Goal: Task Accomplishment & Management: Complete application form

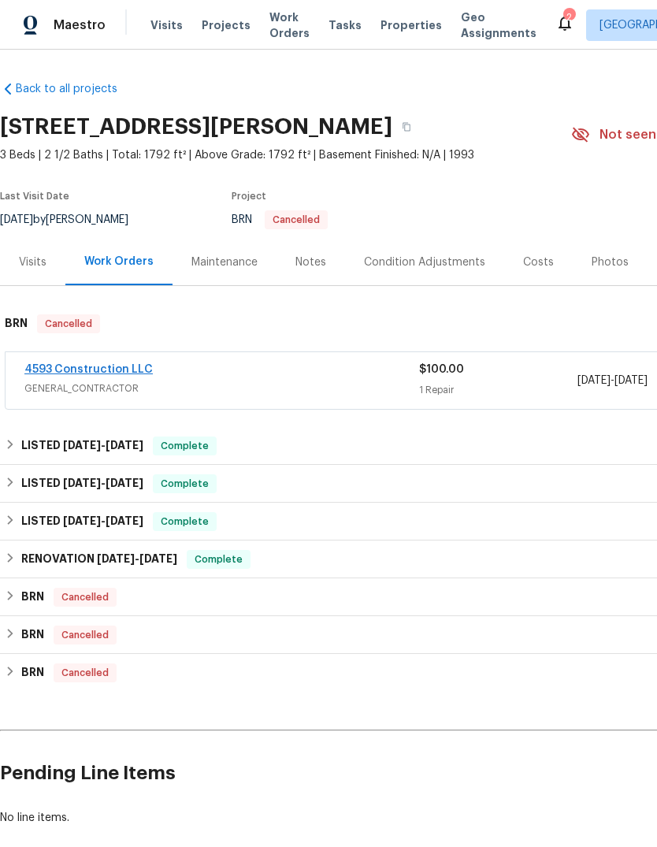
click at [50, 364] on link "4593 Construction LLC" at bounding box center [88, 369] width 128 height 11
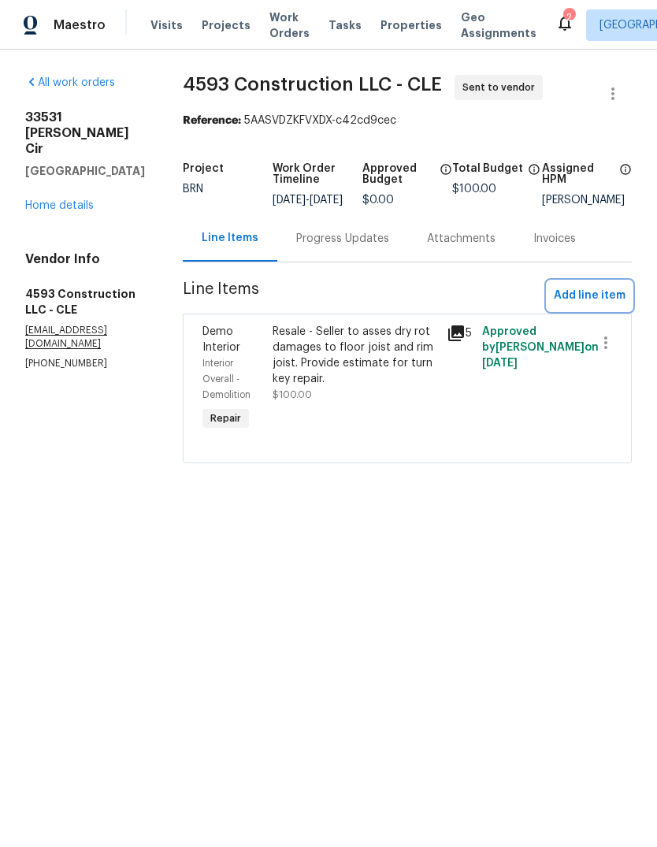
click at [584, 306] on span "Add line item" at bounding box center [590, 296] width 72 height 20
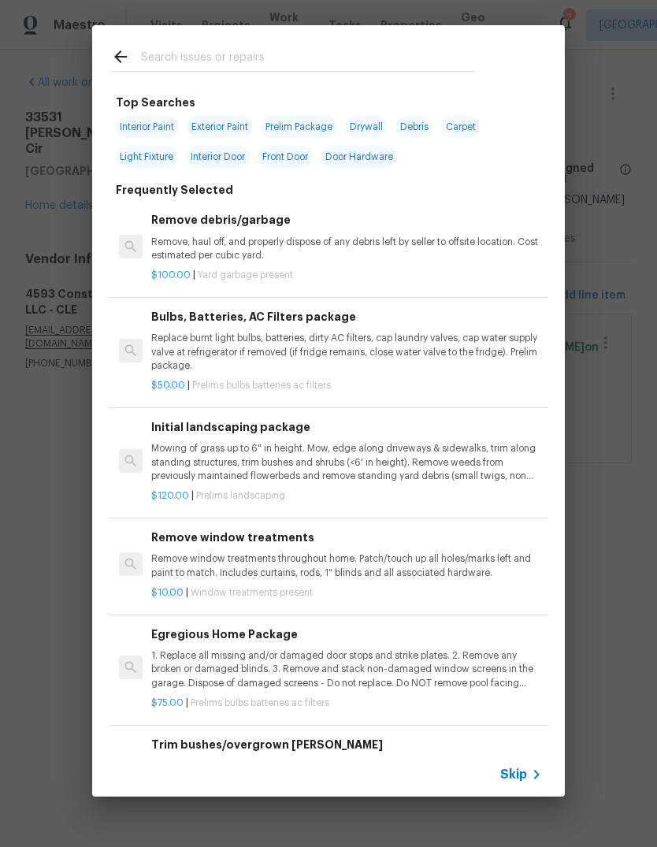
click at [291, 54] on input "text" at bounding box center [308, 59] width 334 height 24
type input "Pool"
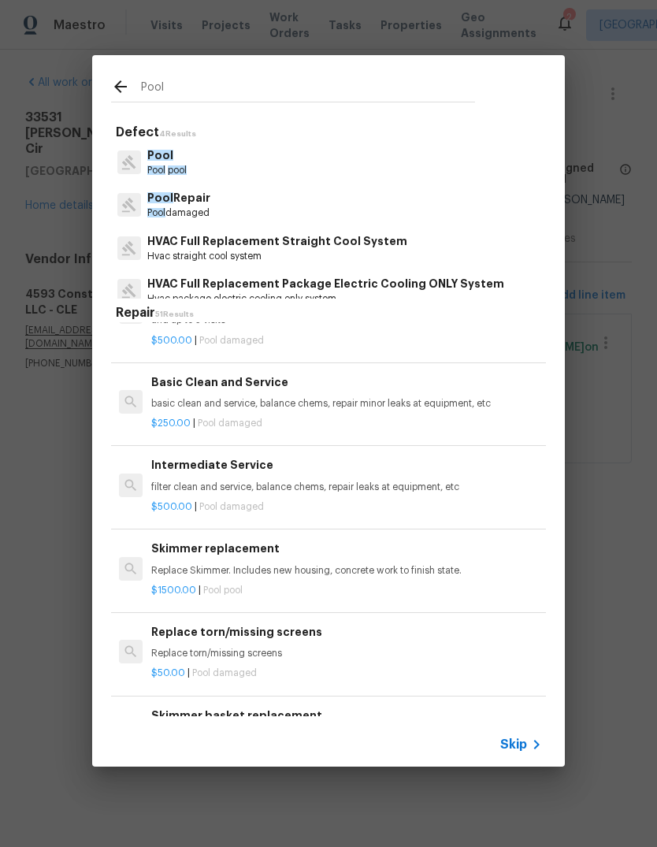
scroll to position [1139, 0]
click at [347, 410] on div "$250.00 | Pool damaged" at bounding box center [346, 420] width 391 height 20
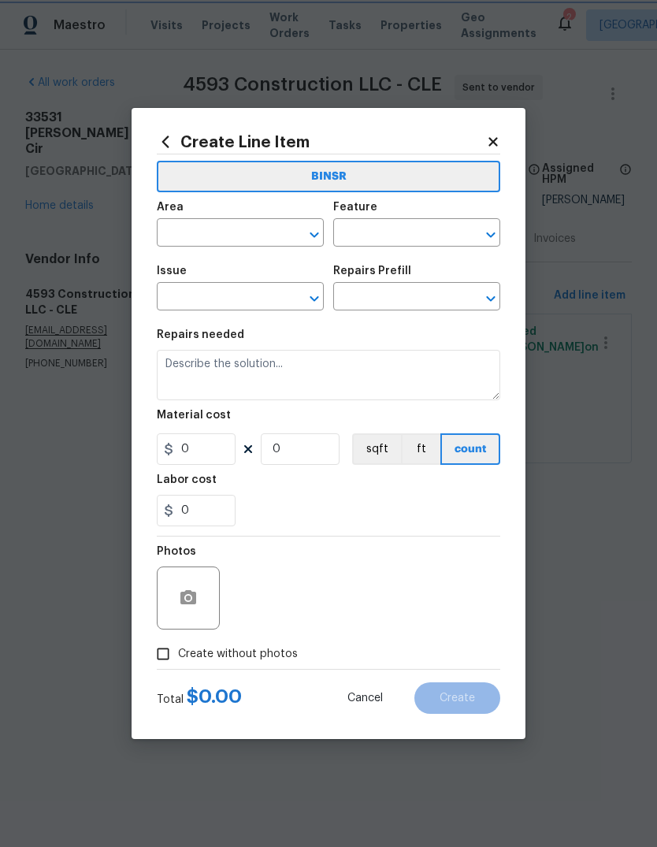
type input "Pool"
type input "Pool Repair"
type input "Basic Clean and Service $250.00"
type textarea "basic clean and service, balance chems, repair minor leaks at equipment, etc"
type input "250"
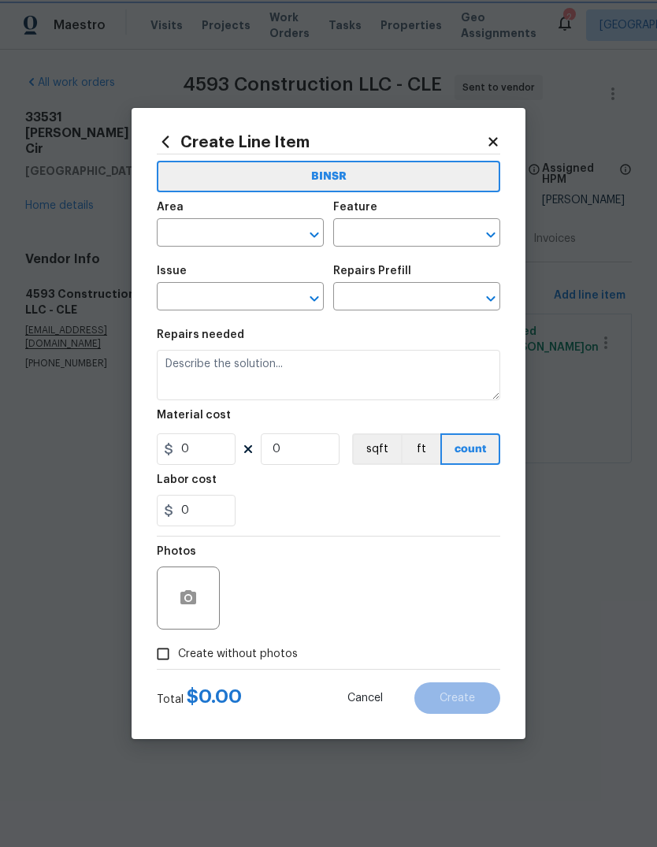
type input "1"
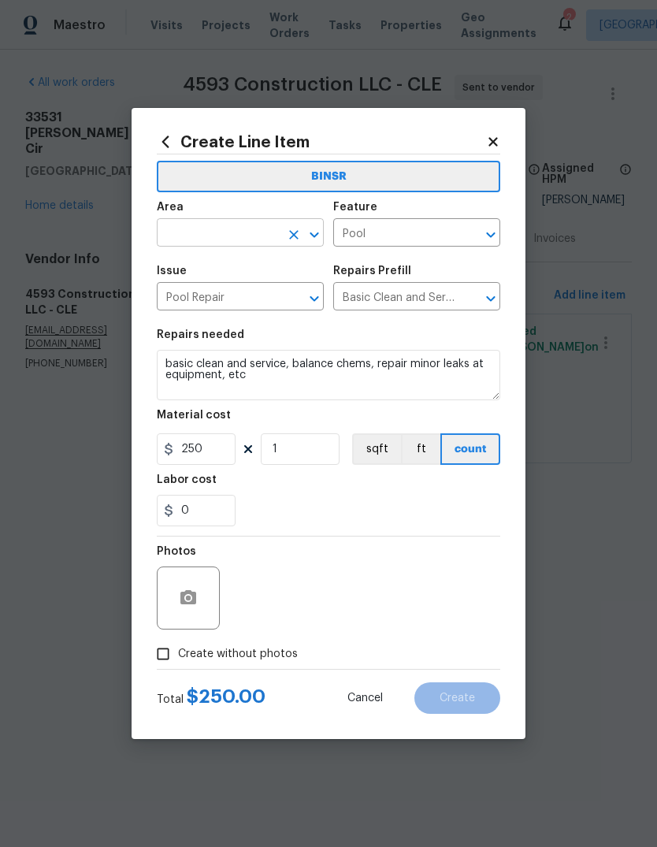
click at [240, 229] on input "text" at bounding box center [218, 234] width 123 height 24
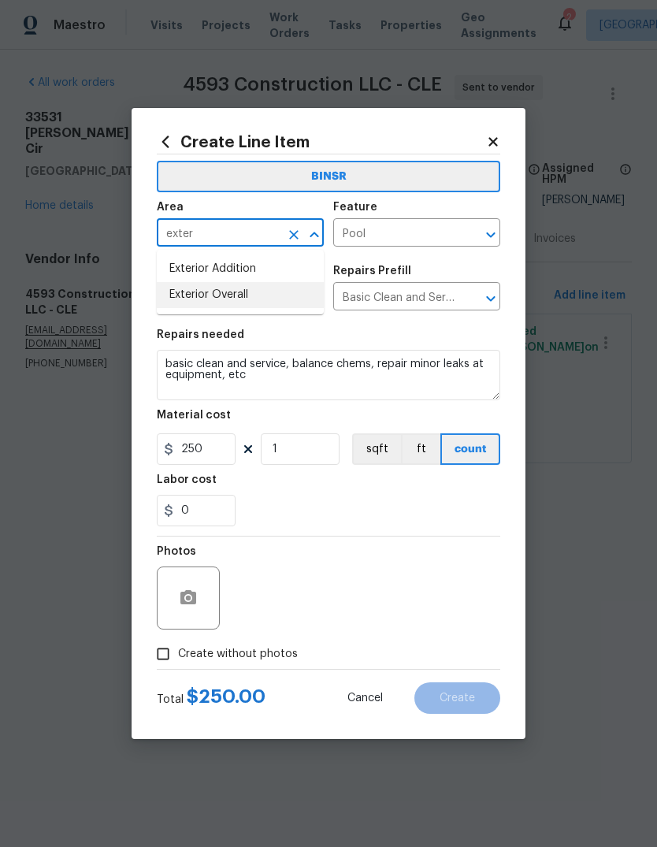
click at [247, 293] on li "Exterior Overall" at bounding box center [240, 295] width 167 height 26
type input "Exterior Overall"
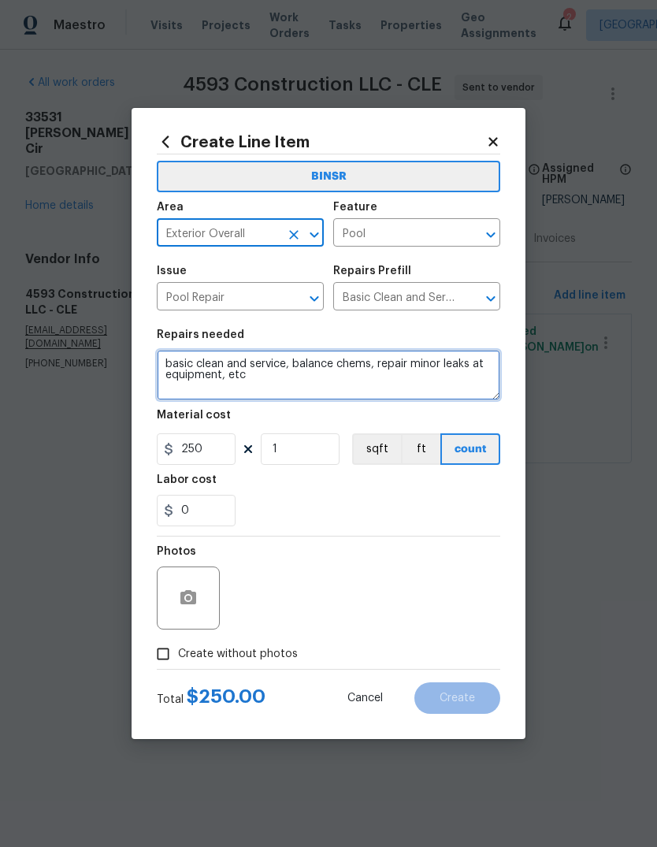
click at [271, 386] on textarea "basic clean and service, balance chems, repair minor leaks at equipment, etc" at bounding box center [329, 375] width 344 height 50
click at [169, 356] on textarea "basic clean and service, balance chems, repair minor leaks at equipment, etc" at bounding box center [329, 375] width 344 height 50
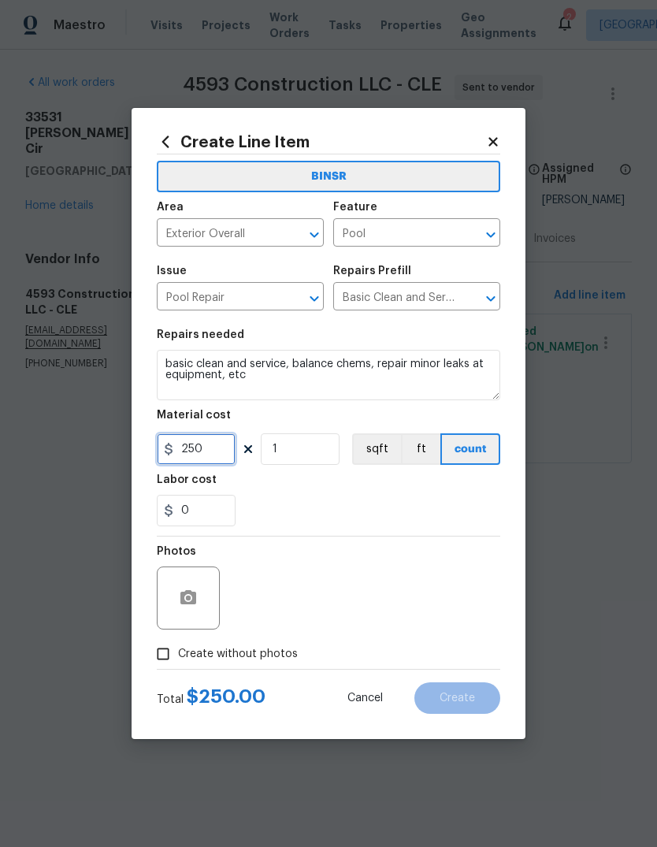
click at [195, 455] on input "250" at bounding box center [196, 449] width 79 height 32
click at [222, 457] on input "150" at bounding box center [196, 449] width 79 height 32
type input "100"
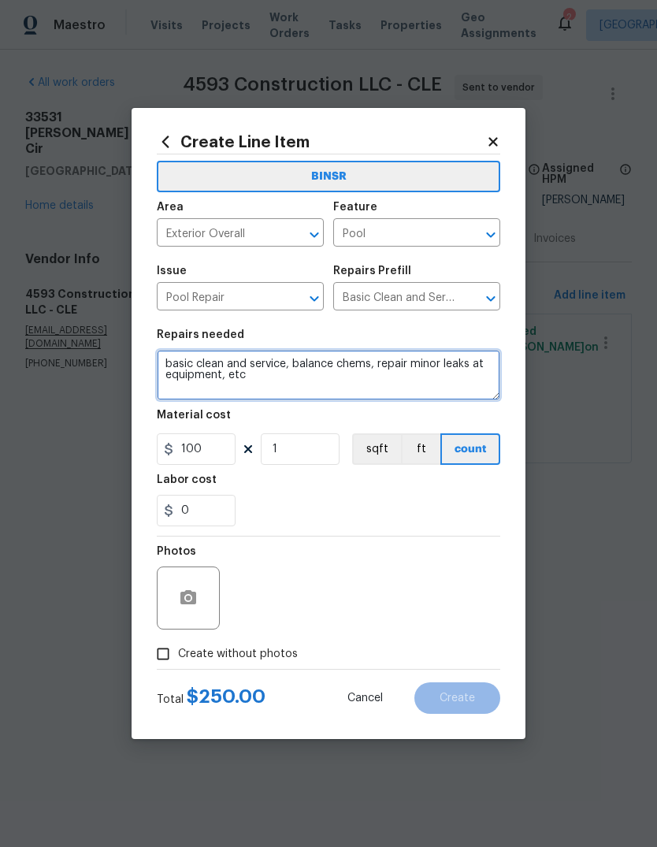
click at [266, 378] on textarea "basic clean and service, balance chems, repair minor leaks at equipment, etc" at bounding box center [329, 375] width 344 height 50
type textarea "basic"
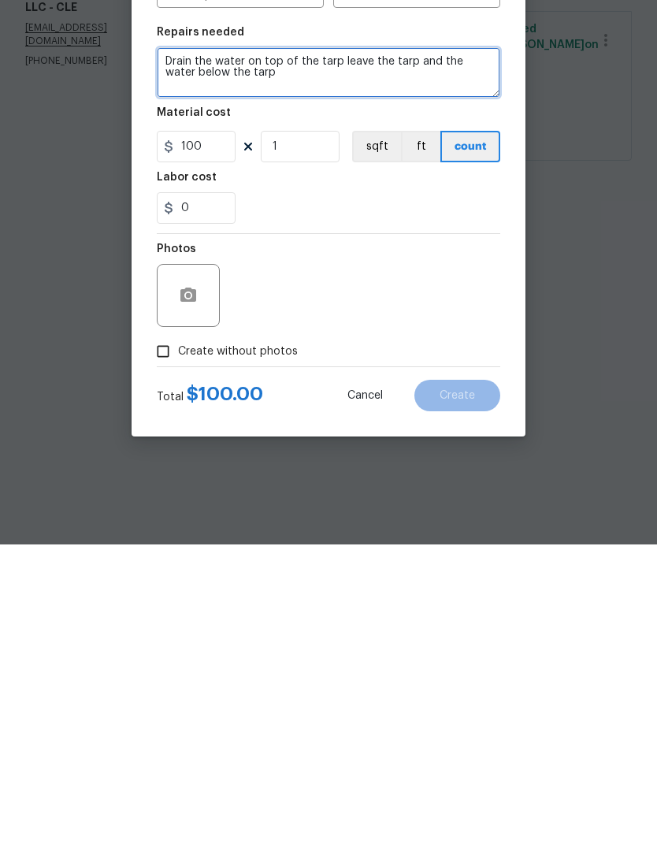
type textarea "Drain the water on top of the tarp leave the tarp and the water below the tarp"
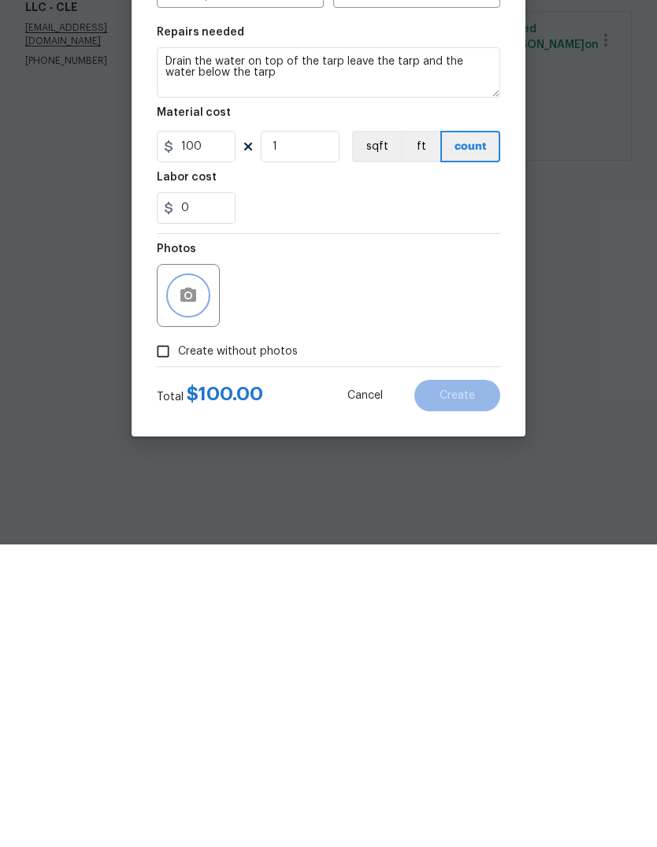
click at [206, 579] on button "button" at bounding box center [188, 598] width 38 height 38
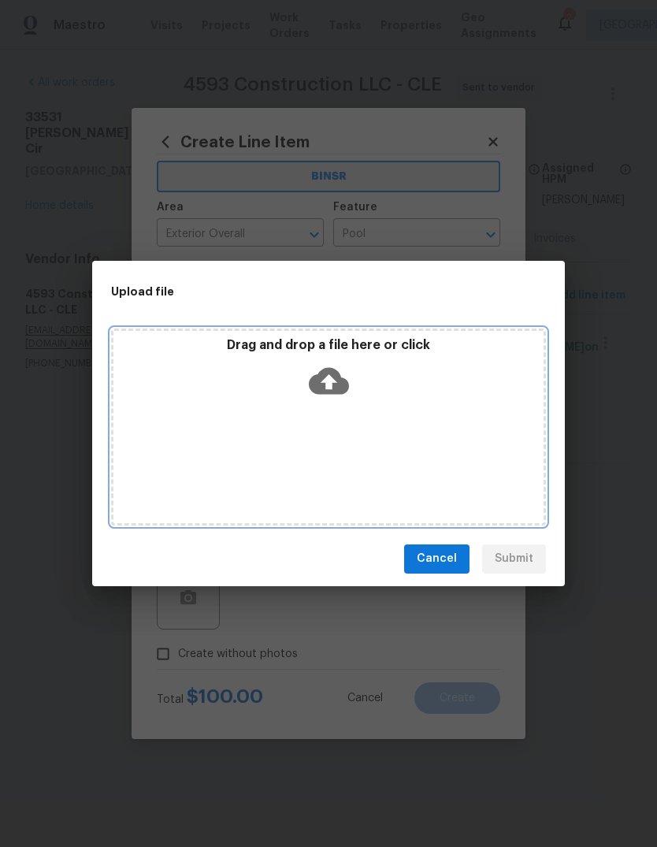
click at [328, 385] on icon at bounding box center [329, 381] width 40 height 40
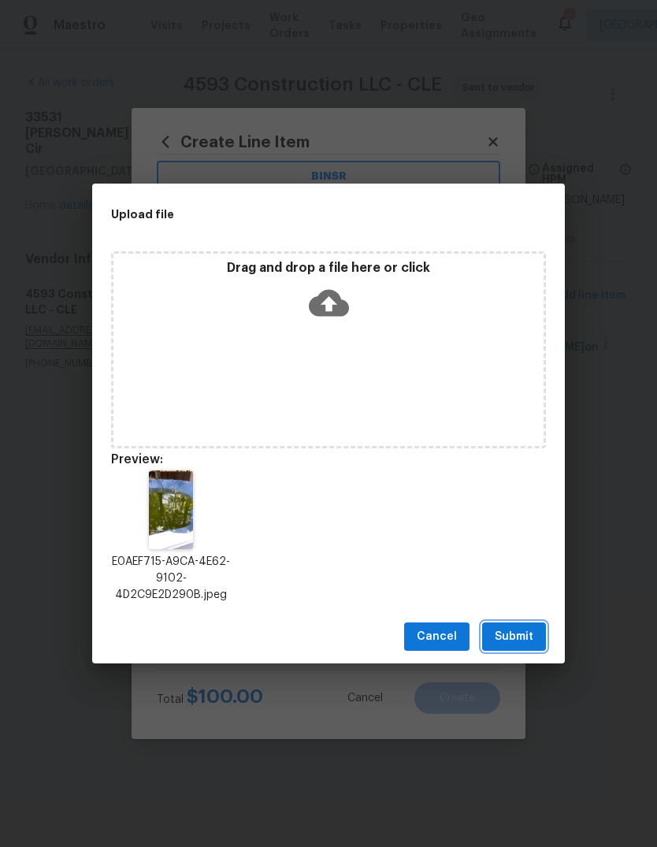
click at [525, 630] on span "Submit" at bounding box center [514, 637] width 39 height 20
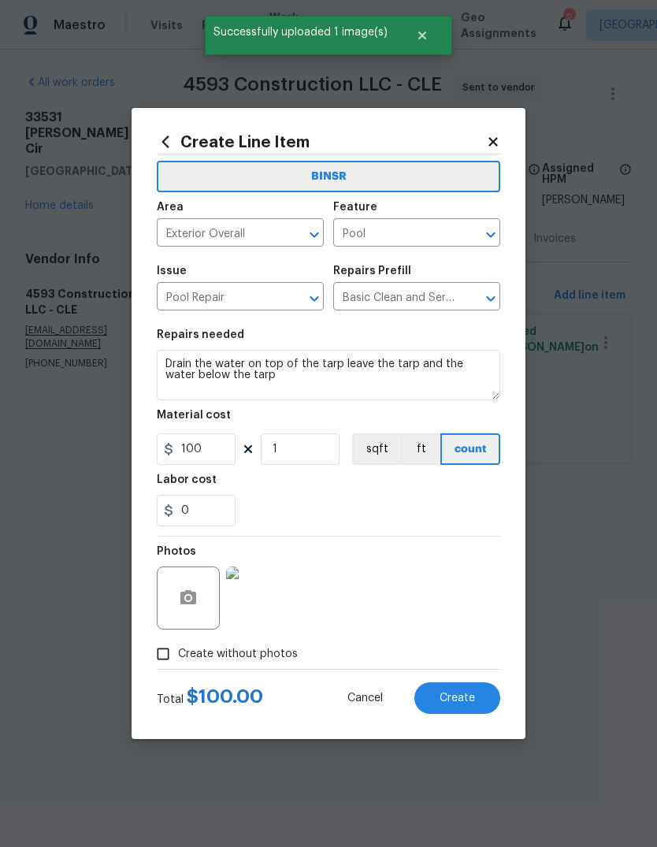
click at [251, 593] on img at bounding box center [257, 598] width 63 height 63
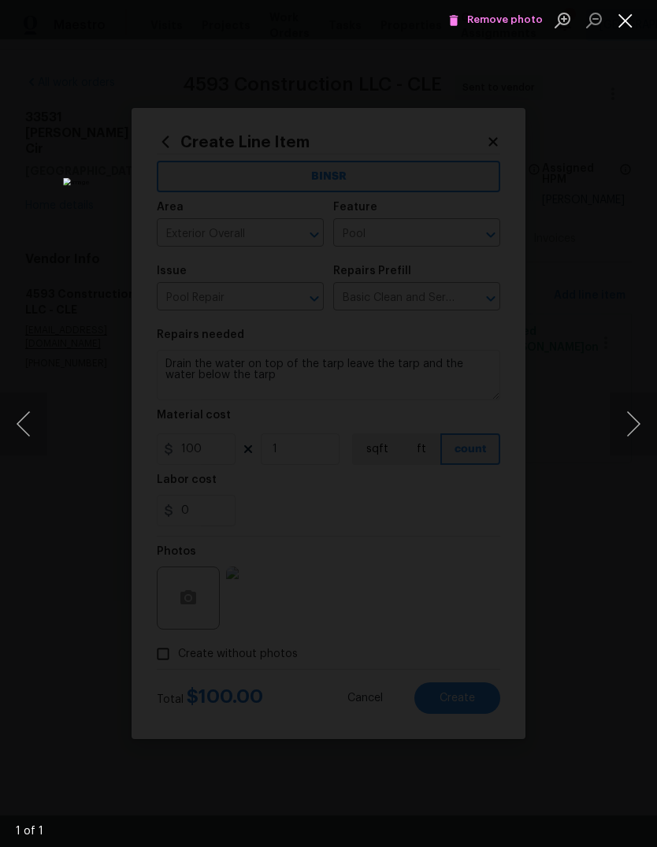
click at [634, 20] on button "Close lightbox" at bounding box center [626, 20] width 32 height 28
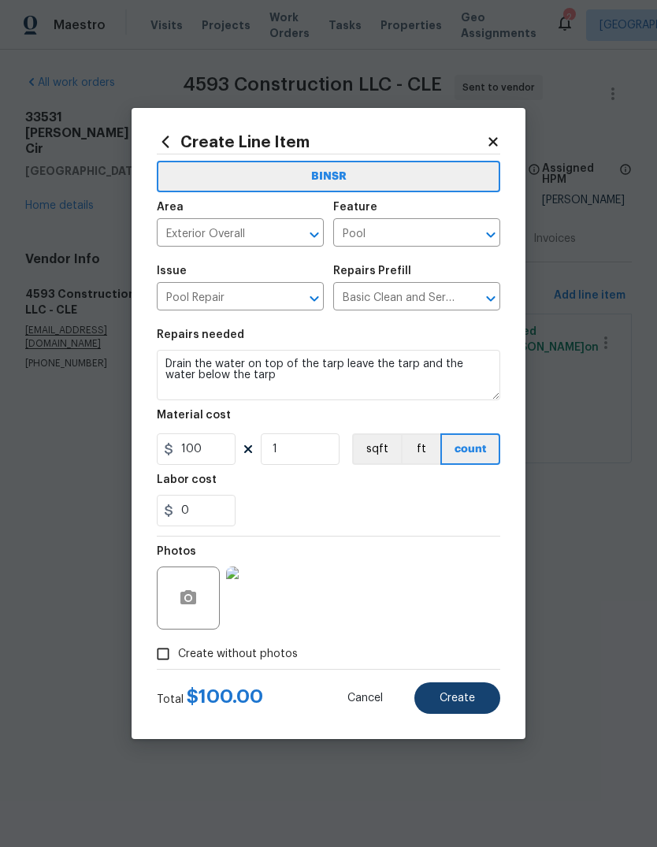
click at [466, 697] on span "Create" at bounding box center [457, 699] width 35 height 12
type input "0"
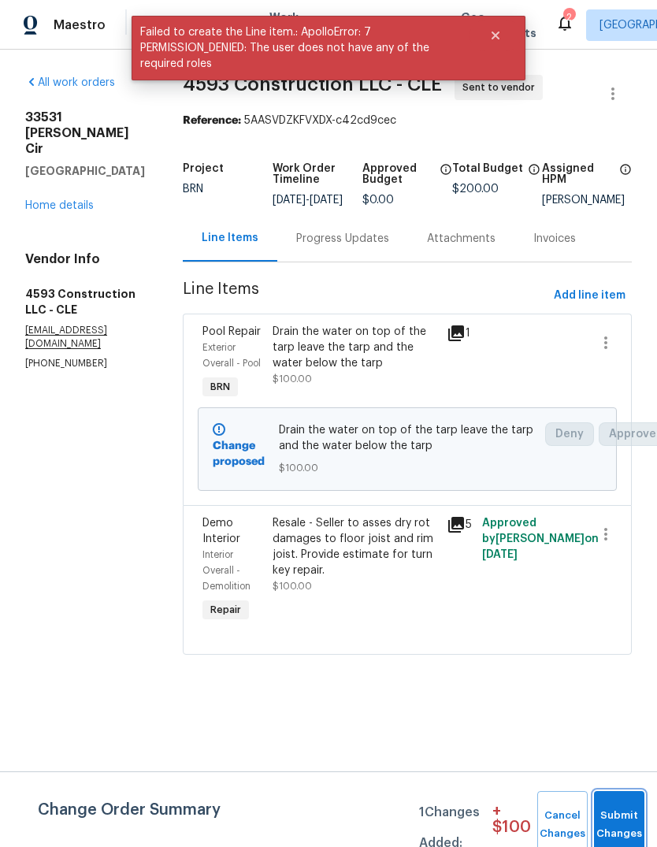
click at [622, 810] on button "Submit Changes" at bounding box center [619, 825] width 50 height 68
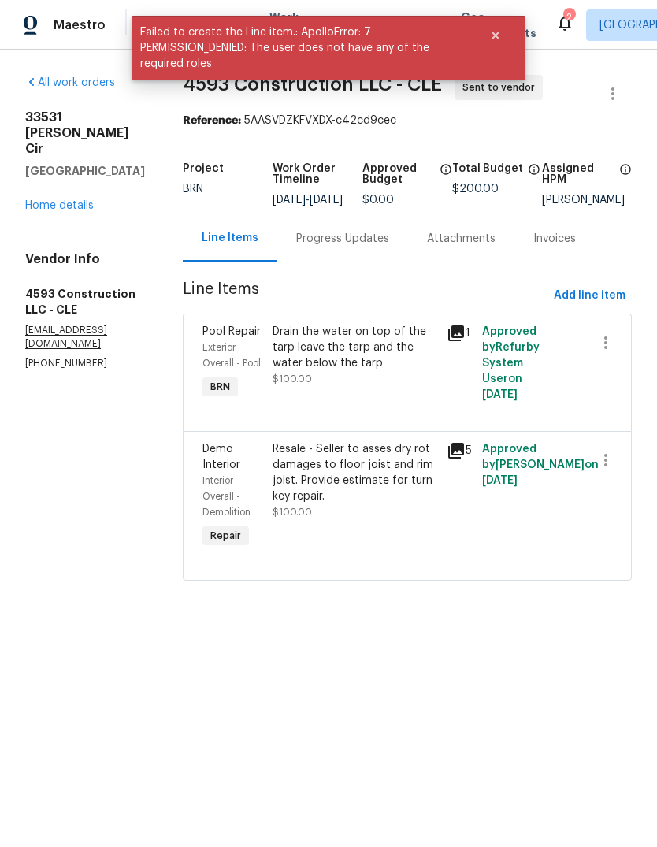
click at [76, 200] on link "Home details" at bounding box center [59, 205] width 69 height 11
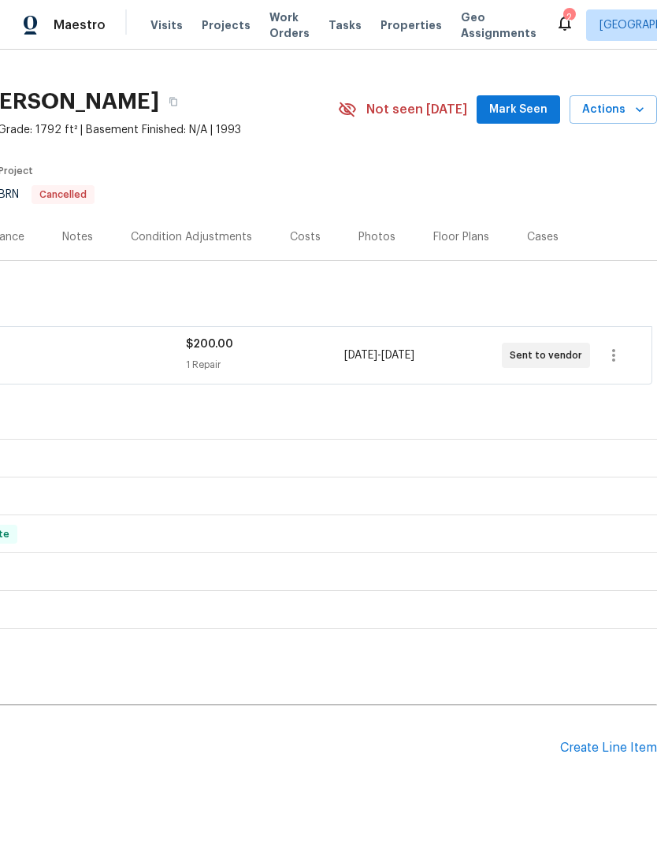
scroll to position [25, 233]
click at [590, 752] on div "Create Line Item" at bounding box center [608, 748] width 97 height 15
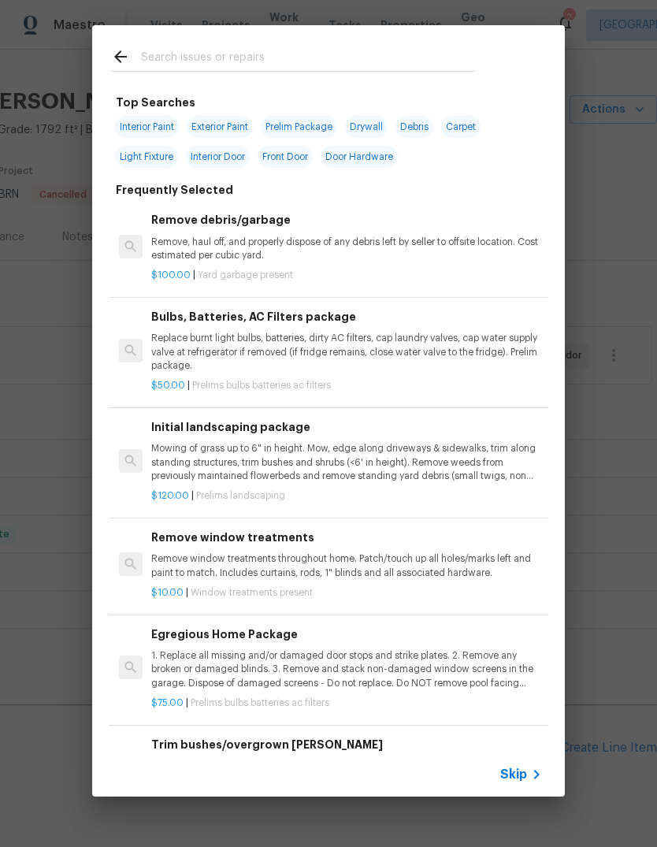
click at [284, 61] on input "text" at bounding box center [308, 59] width 334 height 24
type input "Tree"
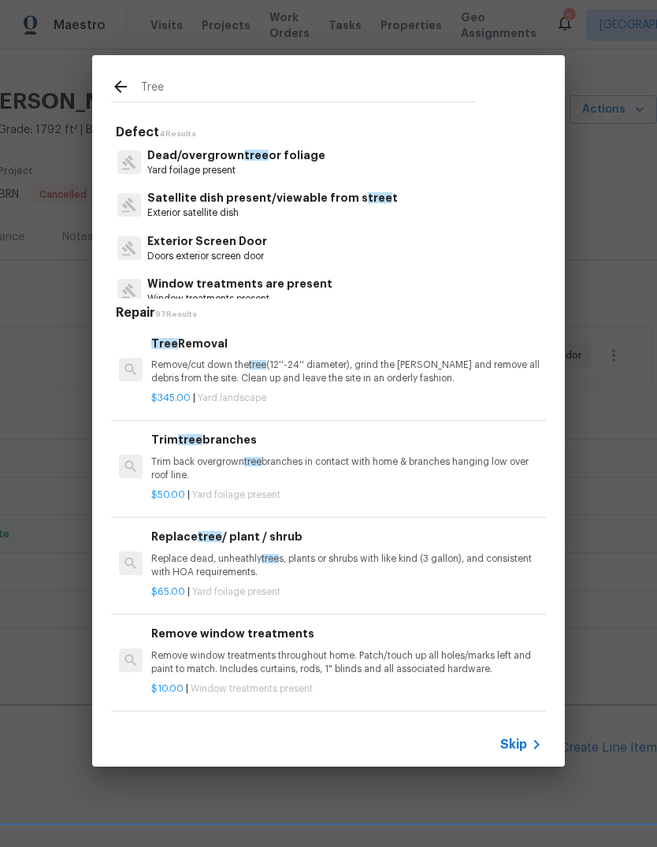
click at [345, 464] on p "Trim back overgrown tree branches in contact with home & branches hanging low o…" at bounding box center [346, 468] width 391 height 27
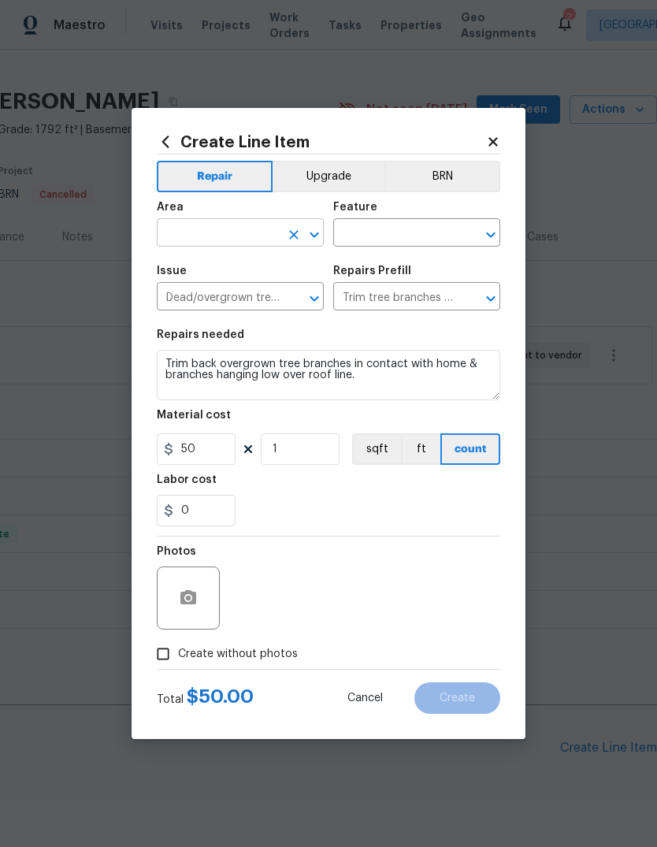
click at [225, 229] on input "text" at bounding box center [218, 234] width 123 height 24
click at [256, 273] on li "Front" at bounding box center [240, 269] width 167 height 26
type input "Front"
click at [411, 232] on input "text" at bounding box center [394, 234] width 123 height 24
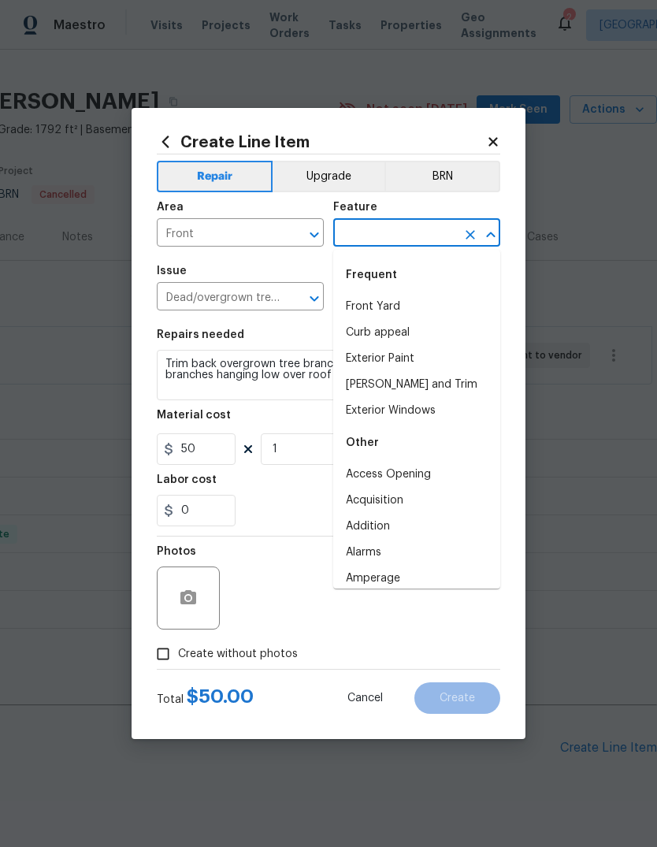
click at [396, 336] on li "Curb appeal" at bounding box center [416, 333] width 167 height 26
type input "Curb appeal"
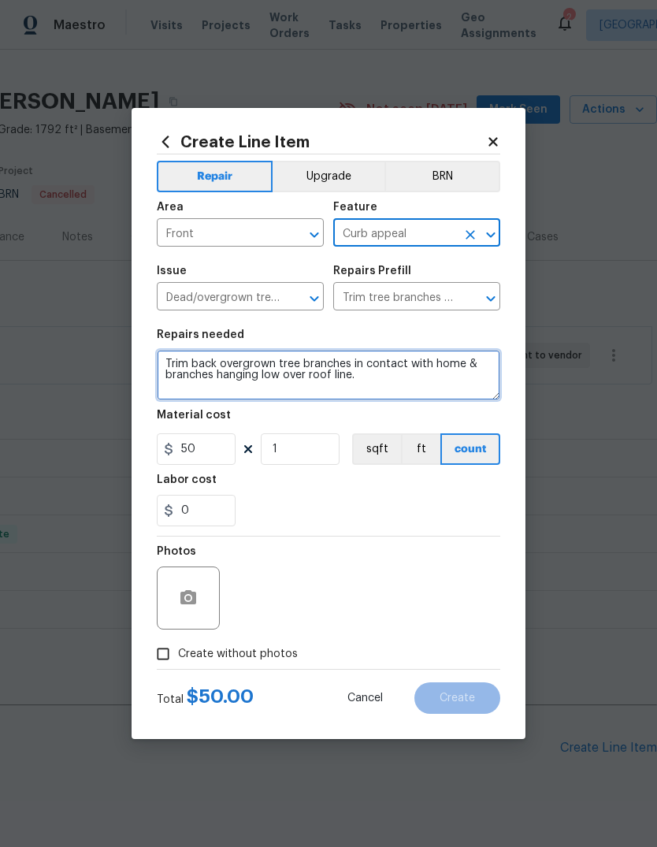
click at [167, 366] on textarea "Trim back overgrown tree branches in contact with home & branches hanging low o…" at bounding box center [329, 375] width 344 height 50
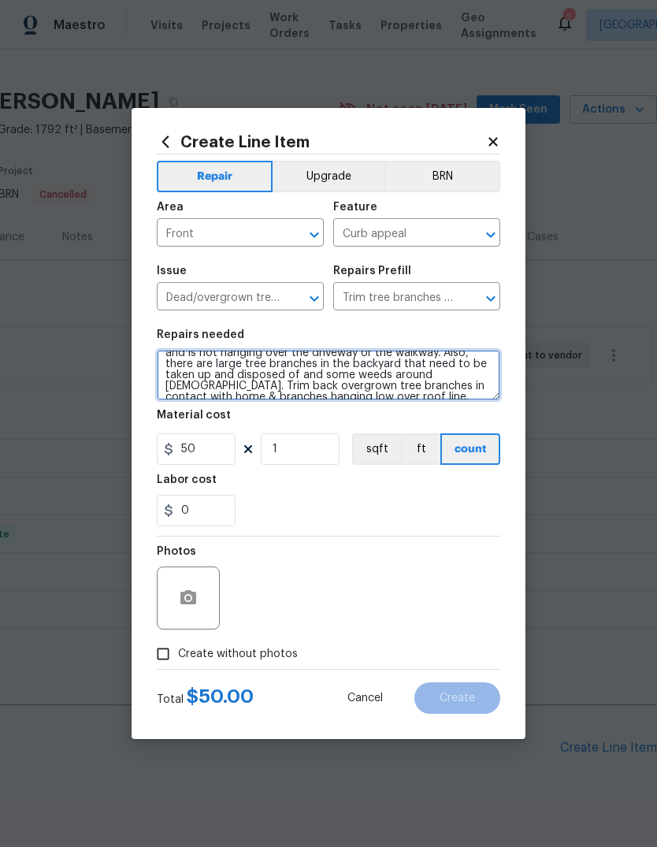
scroll to position [33, 0]
type textarea "The huge [PERSON_NAME] on the left of the walkway needs trimmed to where you ca…"
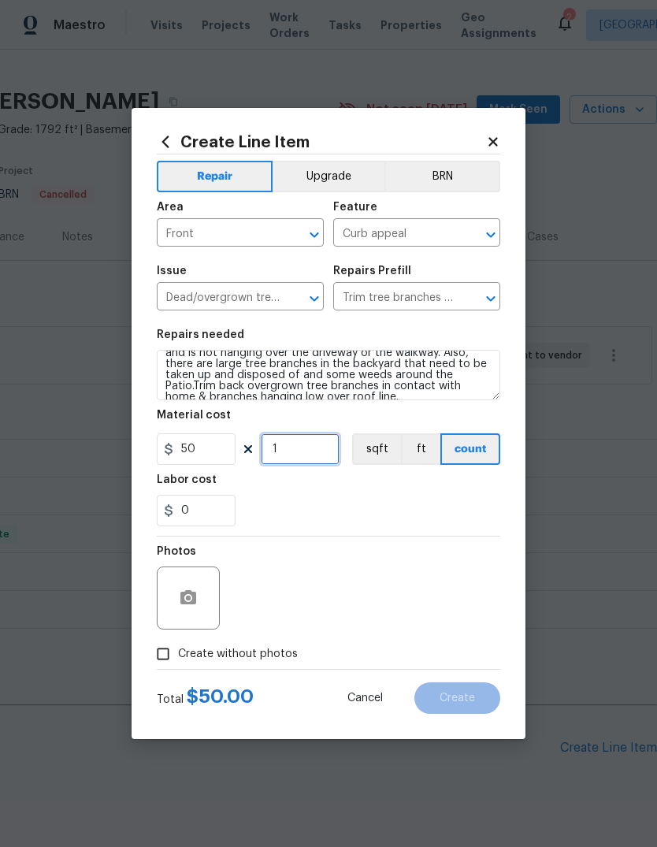
click at [286, 455] on input "1" at bounding box center [300, 449] width 79 height 32
type input "4"
click at [396, 483] on div "Labor cost" at bounding box center [329, 484] width 344 height 20
click at [191, 589] on button "button" at bounding box center [188, 598] width 38 height 38
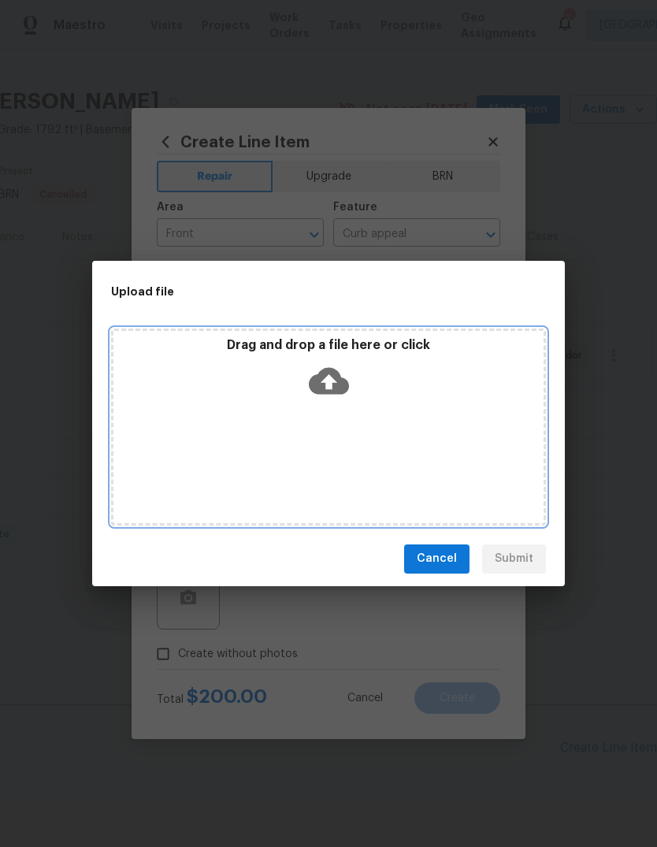
click at [336, 377] on icon at bounding box center [329, 380] width 40 height 27
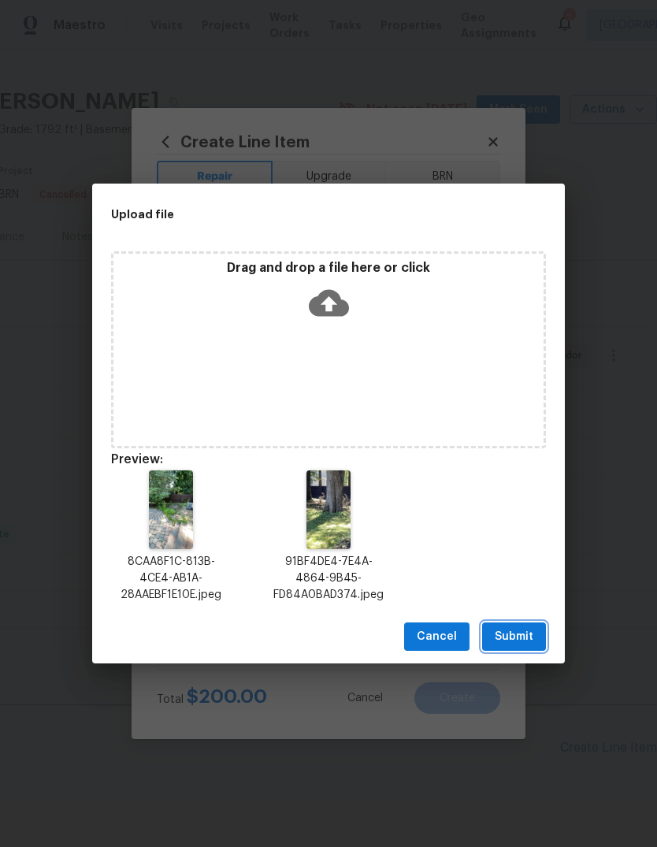
click at [537, 641] on button "Submit" at bounding box center [514, 636] width 64 height 29
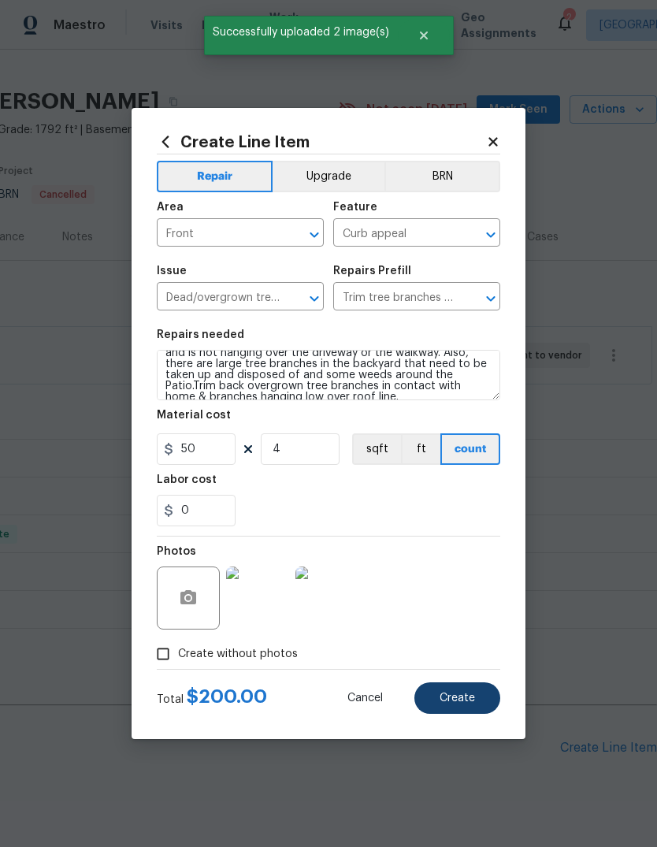
click at [466, 697] on span "Create" at bounding box center [457, 699] width 35 height 12
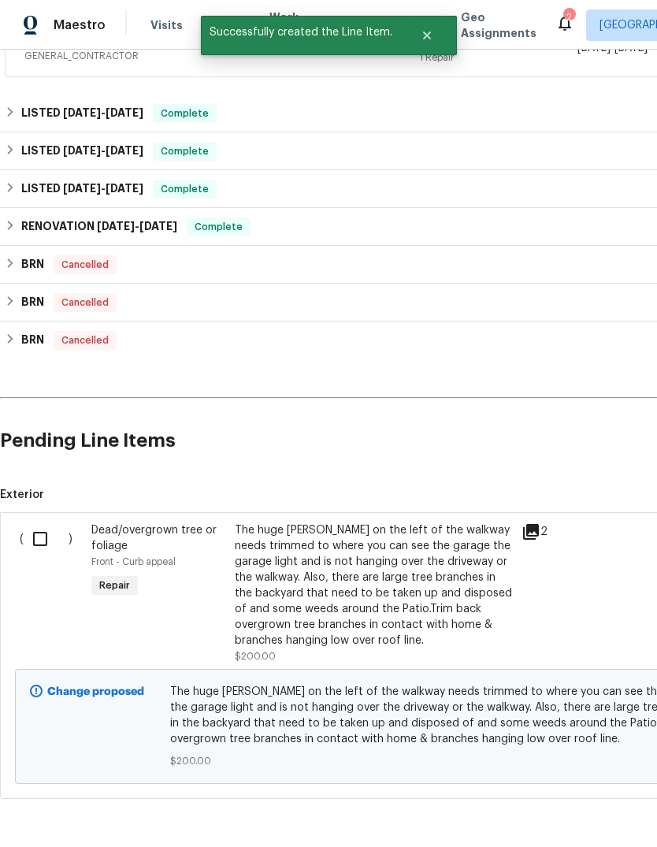
scroll to position [333, 0]
click at [42, 535] on input "checkbox" at bounding box center [46, 538] width 45 height 33
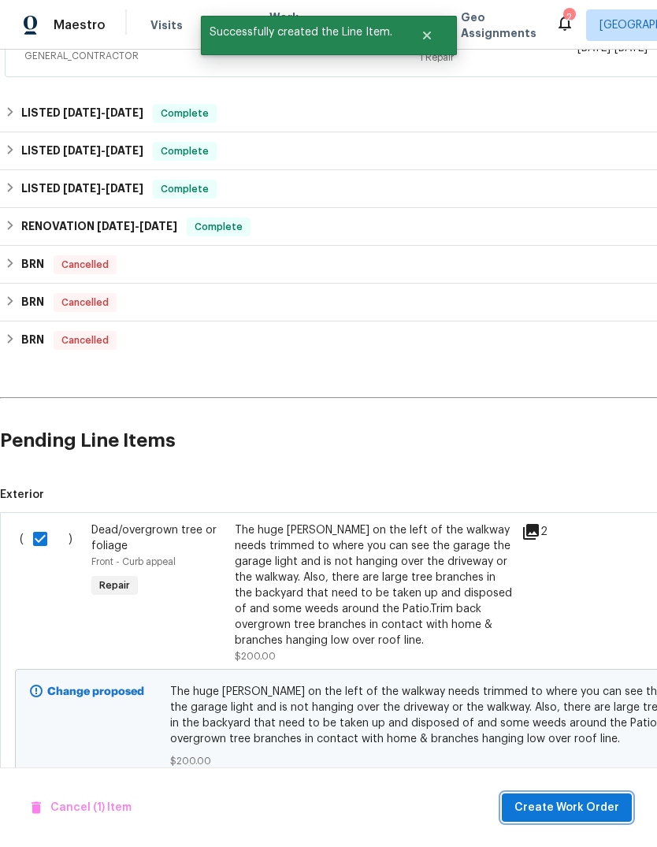
click at [562, 808] on span "Create Work Order" at bounding box center [567, 808] width 105 height 20
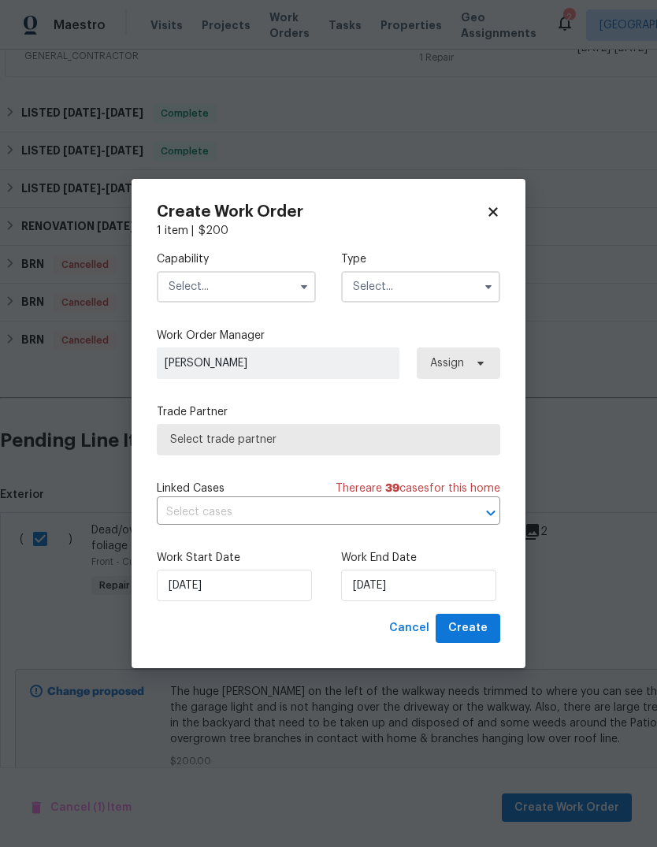
click at [258, 288] on input "text" at bounding box center [236, 287] width 159 height 32
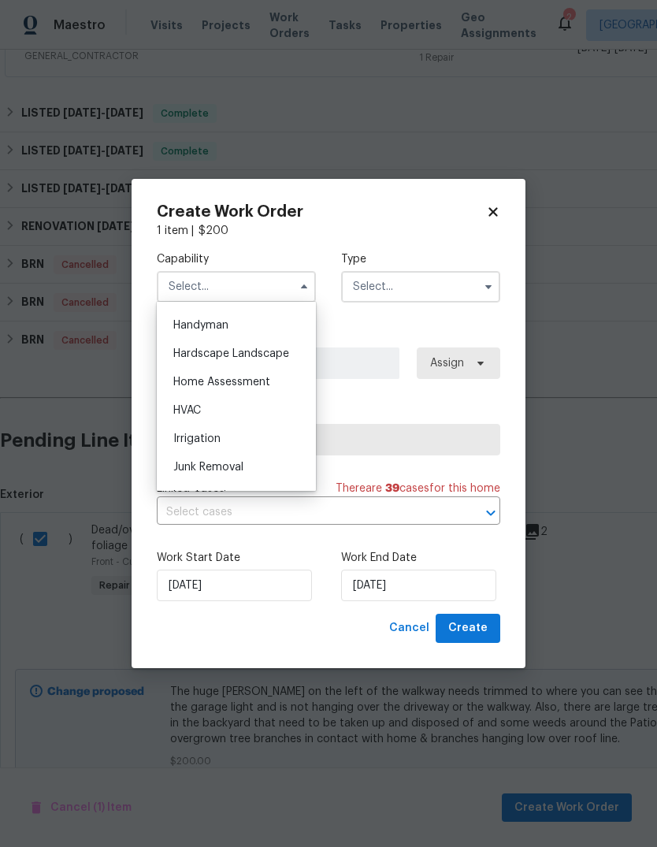
click at [511, 210] on div "Create Work Order 1 item | $ 200 Capability Agent Appliance Bathtub Resurfacing…" at bounding box center [329, 423] width 394 height 489
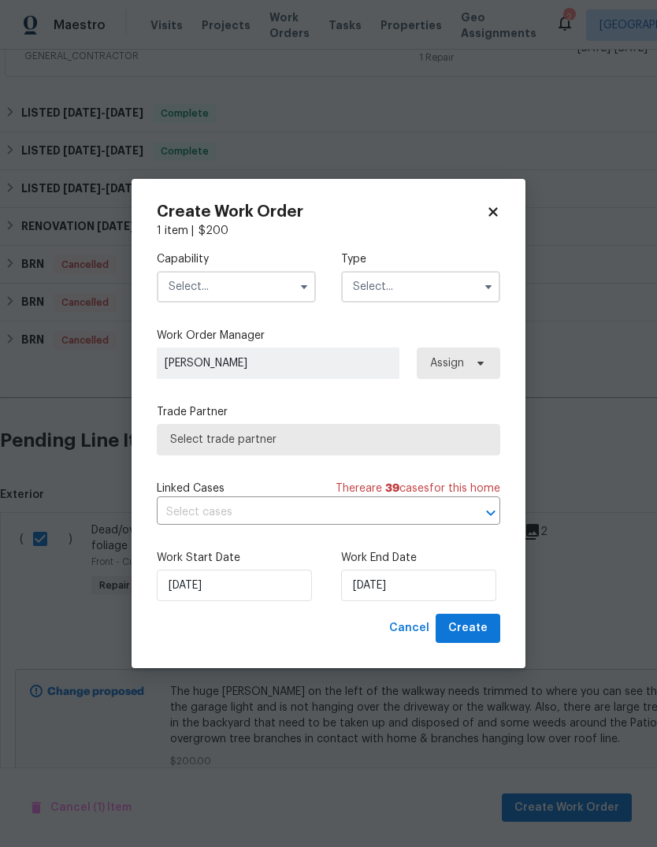
click at [494, 214] on icon at bounding box center [493, 212] width 9 height 9
checkbox input "false"
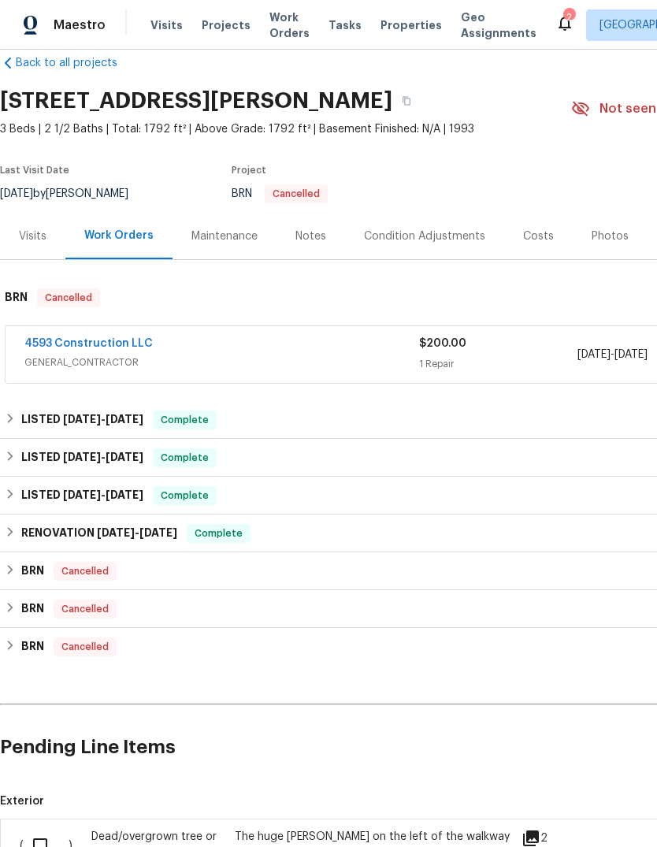
scroll to position [25, 0]
click at [227, 236] on div "Maintenance" at bounding box center [224, 237] width 66 height 16
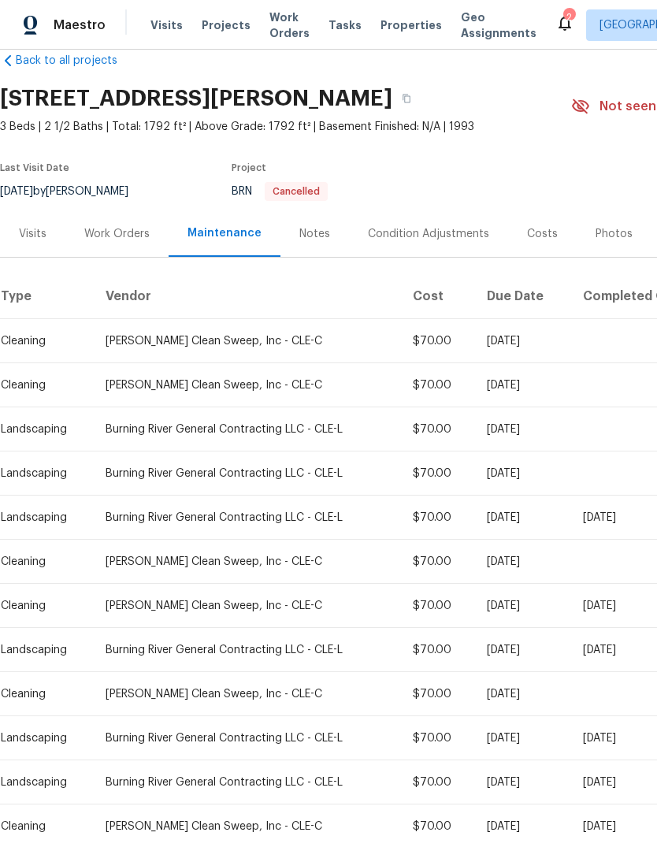
scroll to position [34, 13]
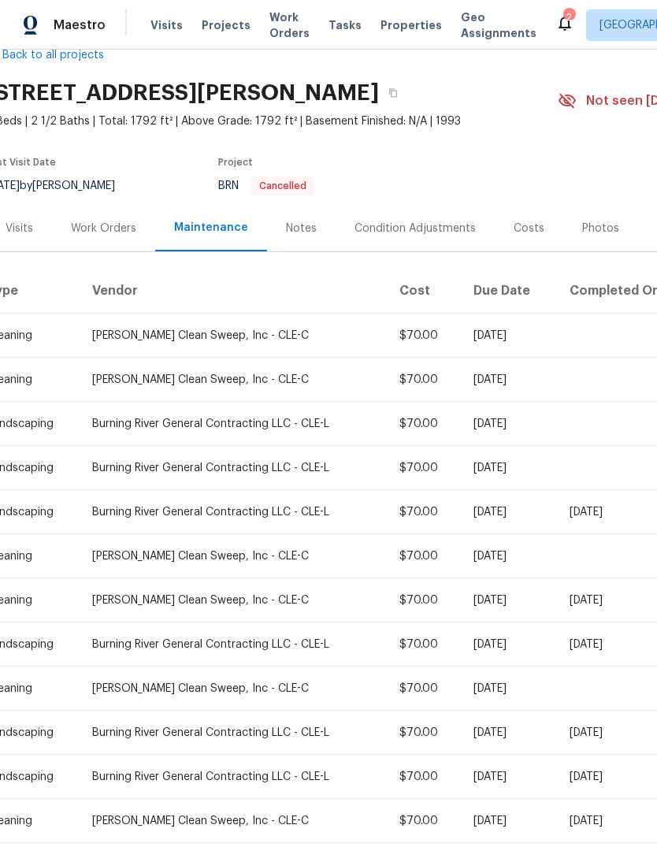
click at [104, 225] on div "Work Orders" at bounding box center [103, 229] width 65 height 16
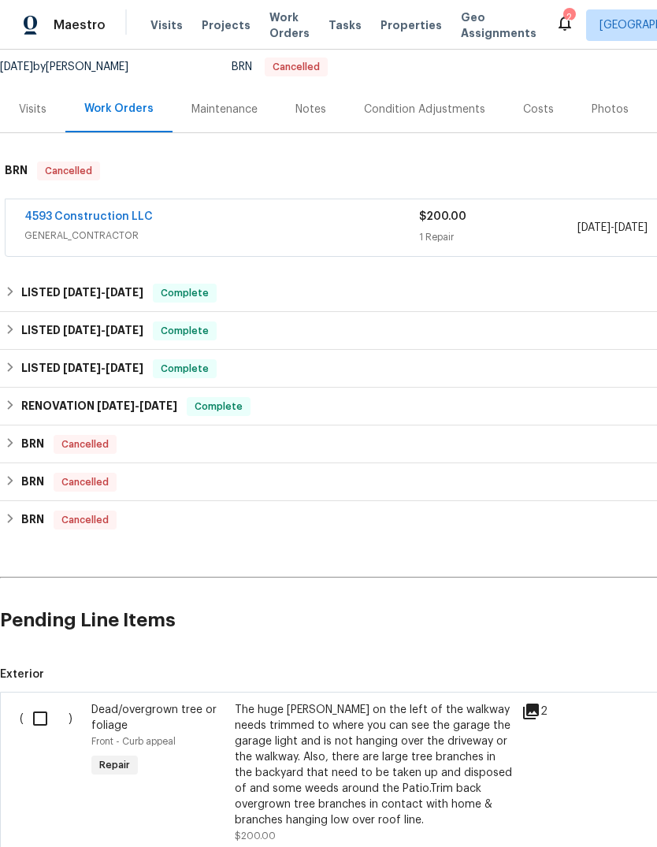
scroll to position [153, 0]
click at [45, 723] on input "checkbox" at bounding box center [46, 718] width 45 height 33
checkbox input "true"
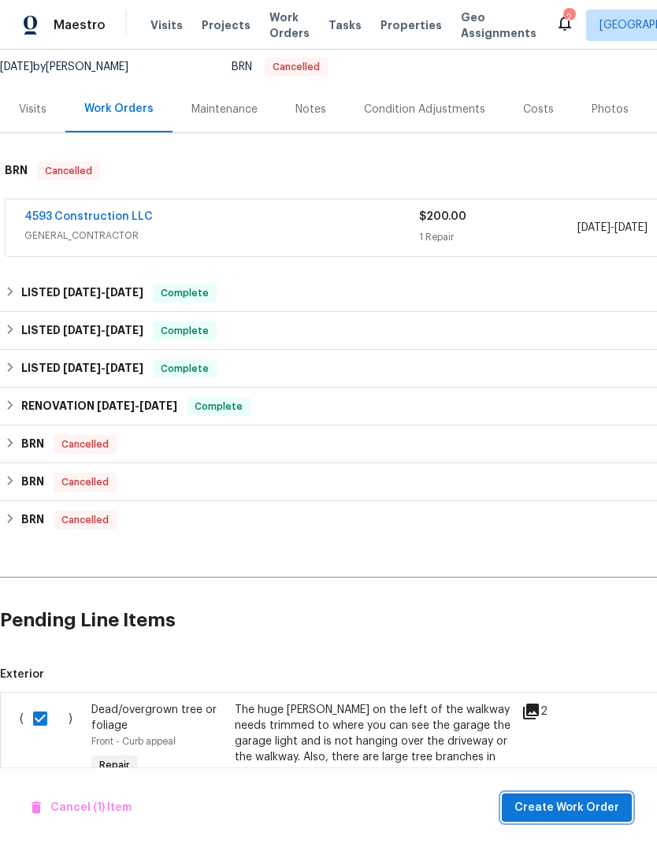
click at [575, 813] on span "Create Work Order" at bounding box center [567, 808] width 105 height 20
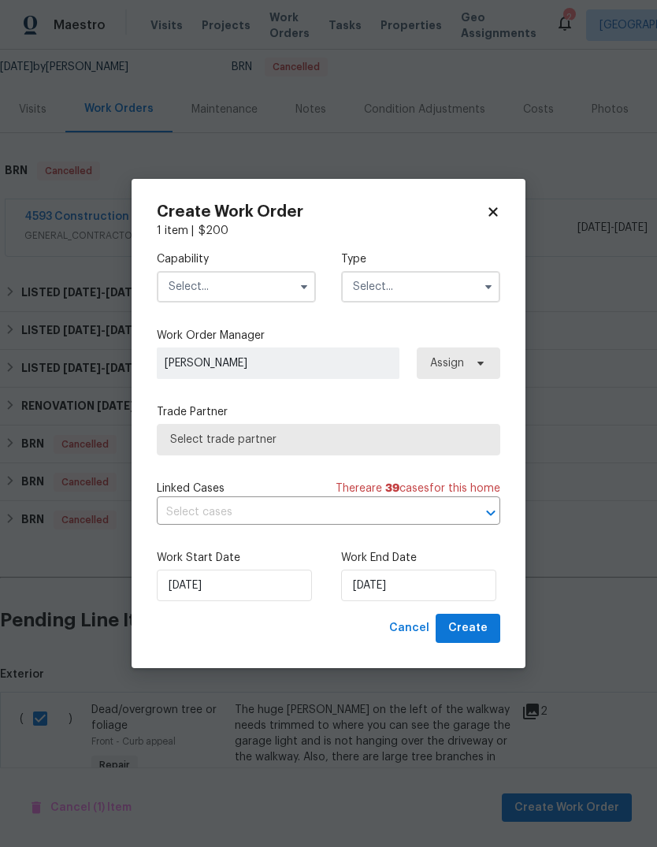
click at [266, 292] on input "text" at bounding box center [236, 287] width 159 height 32
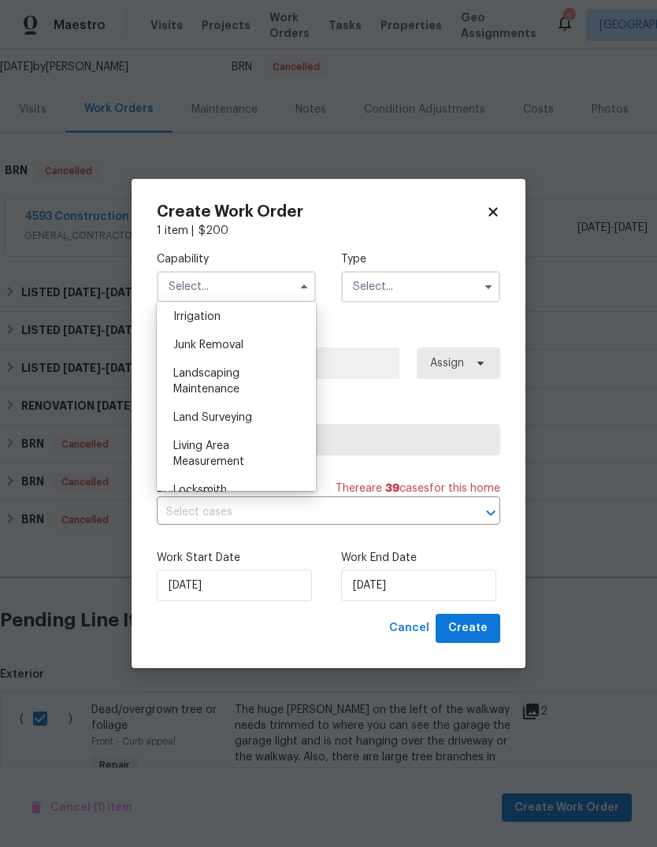
scroll to position [986, 0]
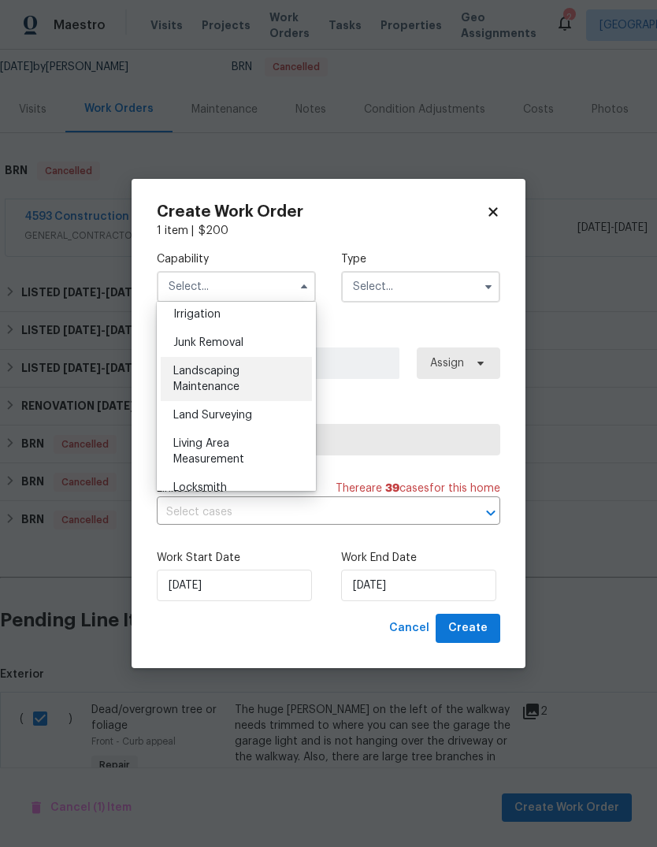
click at [240, 376] on div "Landscaping Maintenance" at bounding box center [236, 379] width 151 height 44
type input "Landscaping Maintenance"
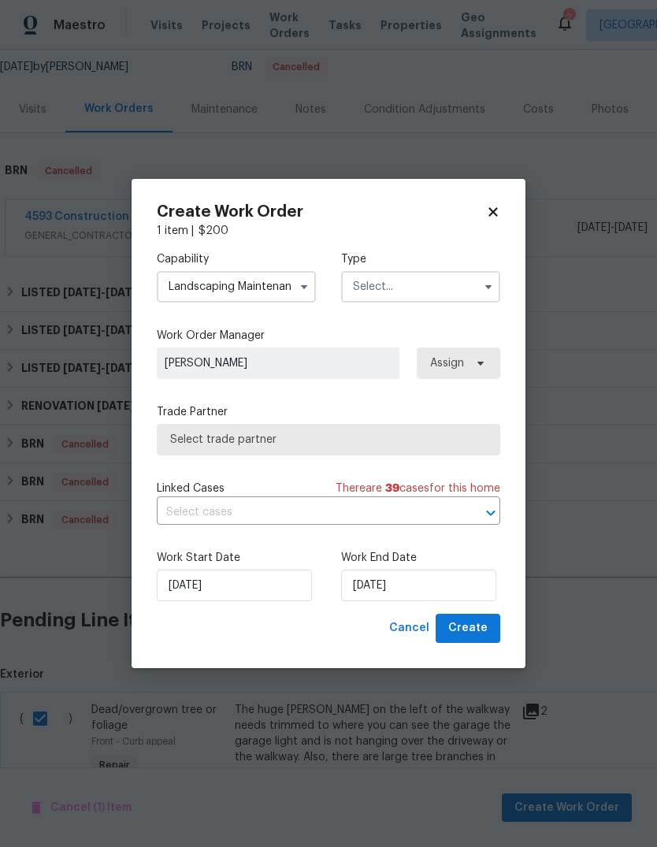
click at [417, 287] on input "text" at bounding box center [420, 287] width 159 height 32
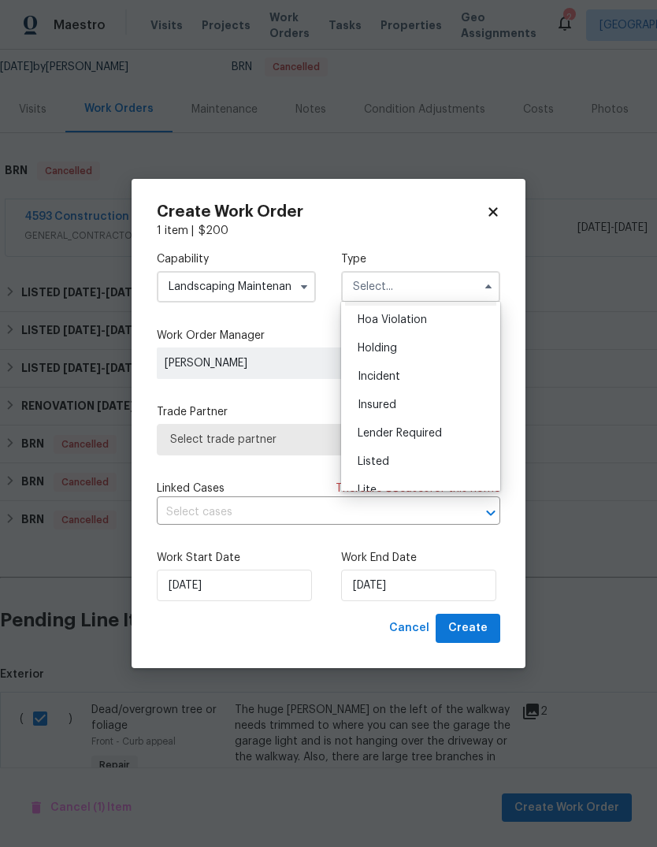
scroll to position [59, 0]
click at [388, 435] on span "Listed" at bounding box center [374, 430] width 32 height 11
type input "Listed"
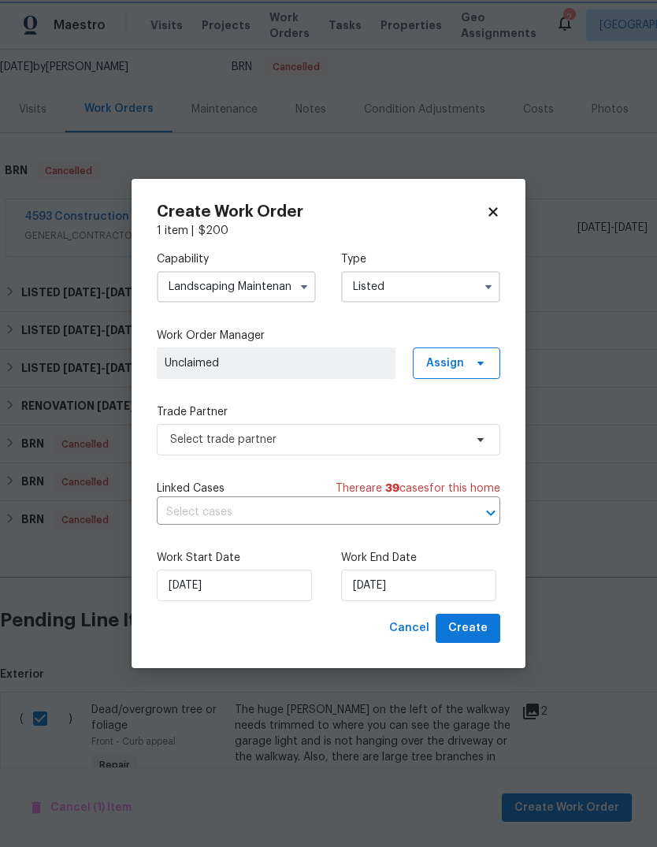
scroll to position [0, 0]
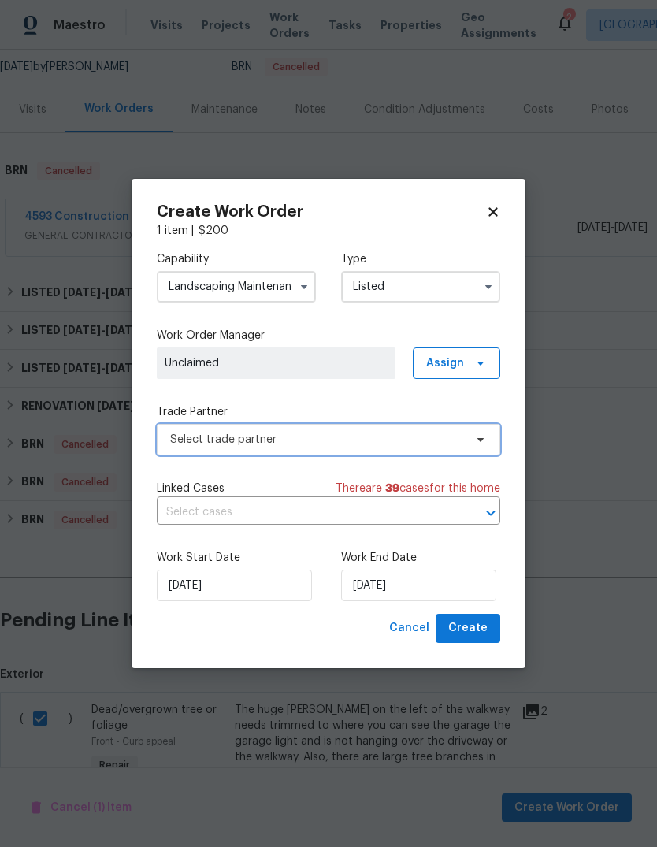
click at [364, 434] on span "Select trade partner" at bounding box center [317, 440] width 294 height 16
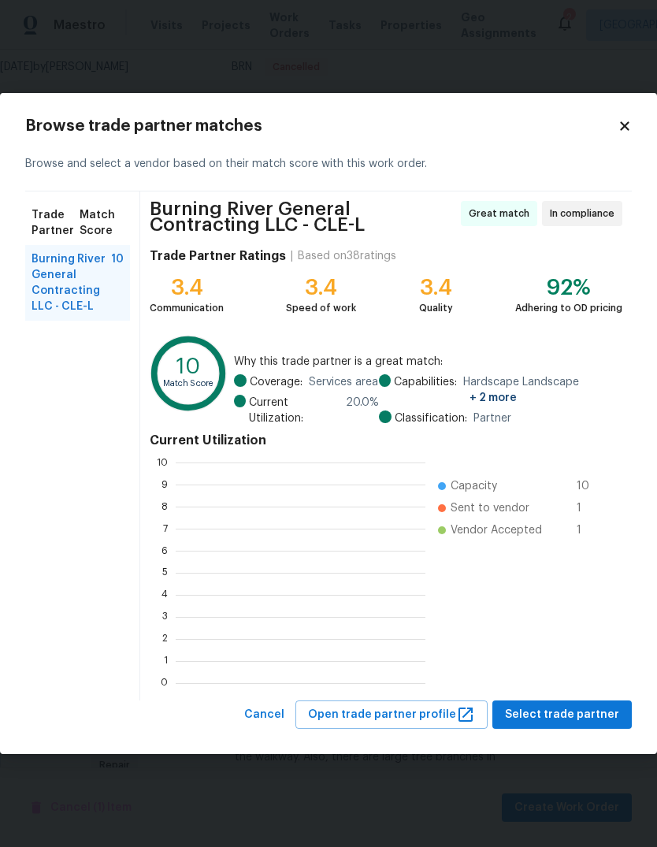
scroll to position [2, 2]
click at [559, 713] on span "Select trade partner" at bounding box center [562, 715] width 114 height 20
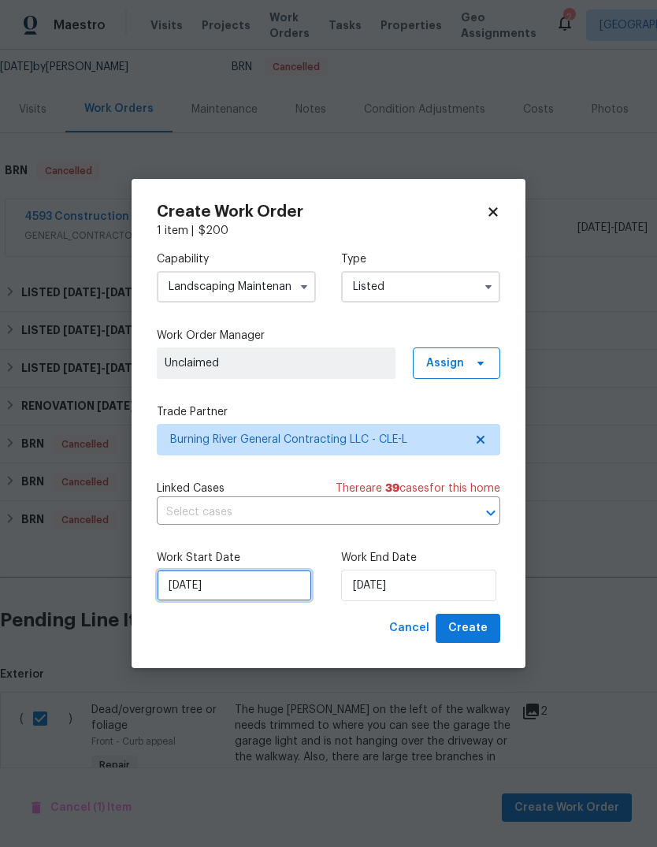
click at [236, 593] on input "[DATE]" at bounding box center [234, 586] width 155 height 32
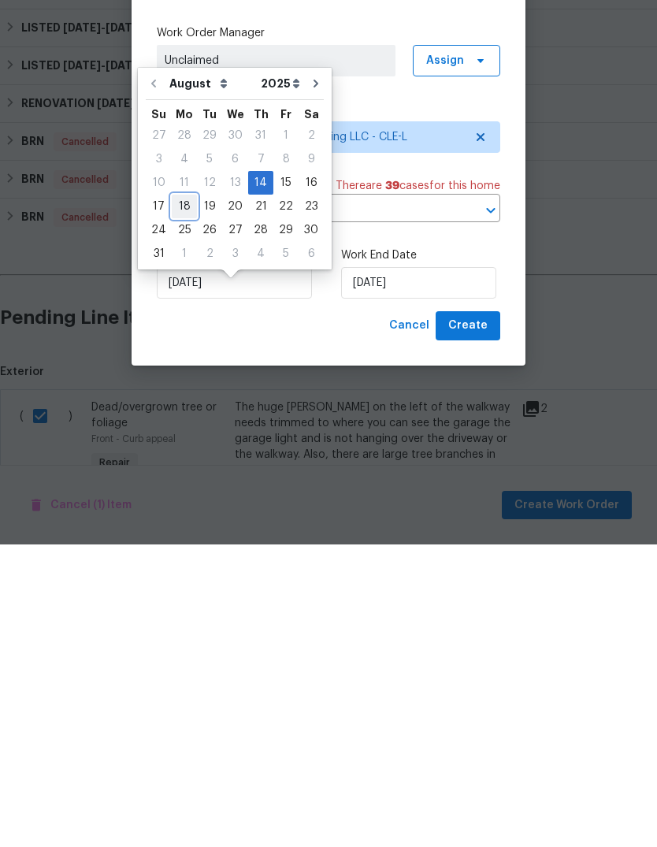
click at [185, 498] on div "18" at bounding box center [184, 509] width 25 height 22
type input "[DATE]"
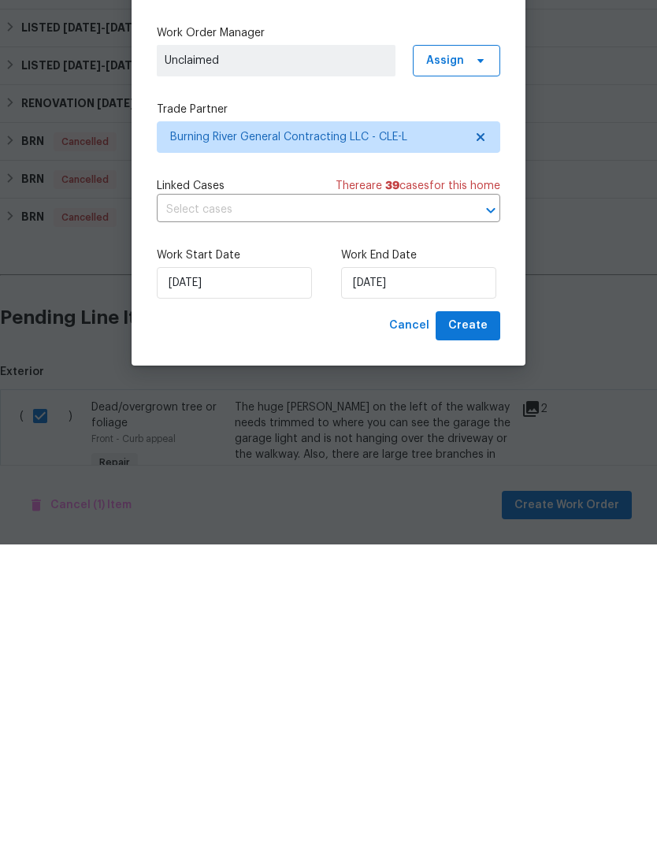
scroll to position [59, 0]
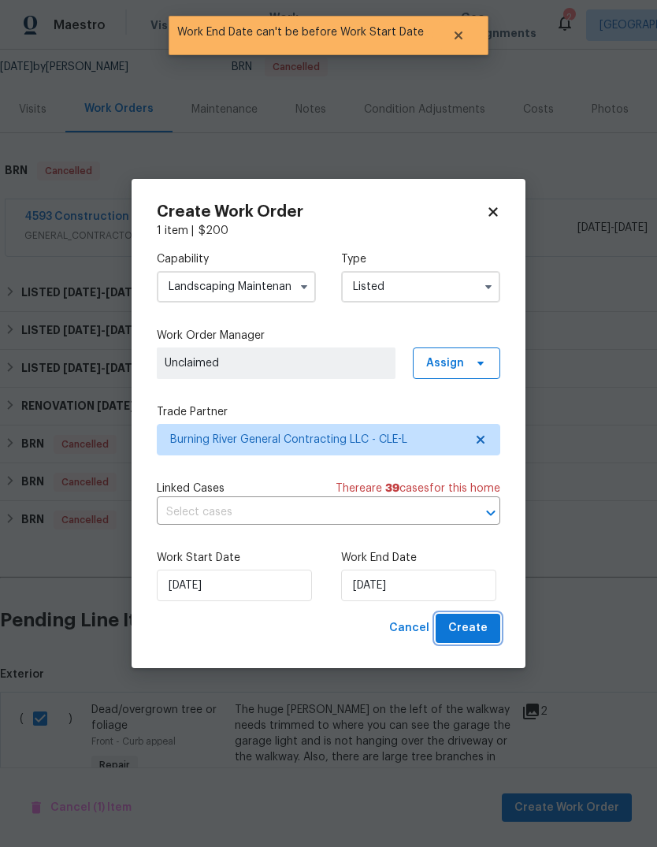
click at [480, 636] on span "Create" at bounding box center [467, 629] width 39 height 20
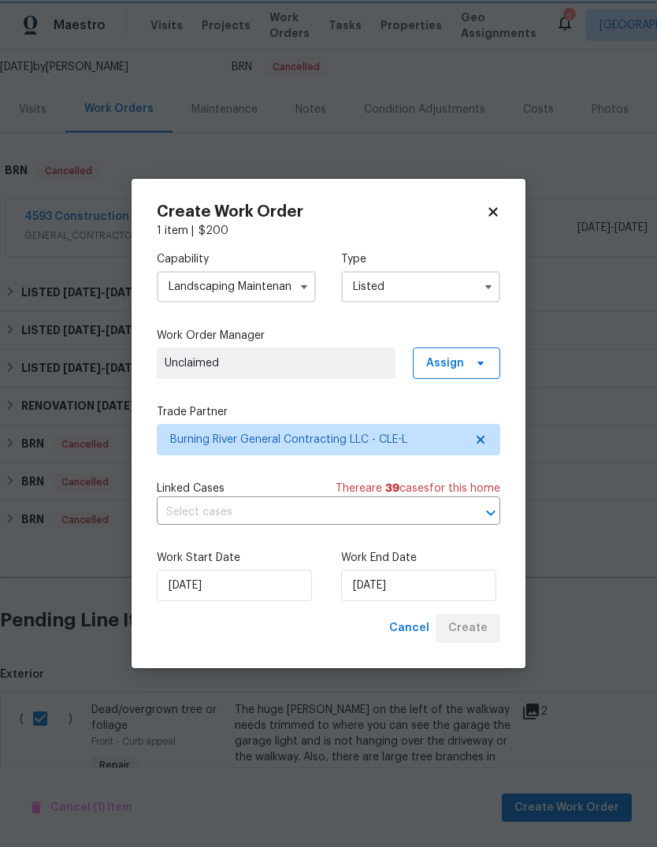
checkbox input "false"
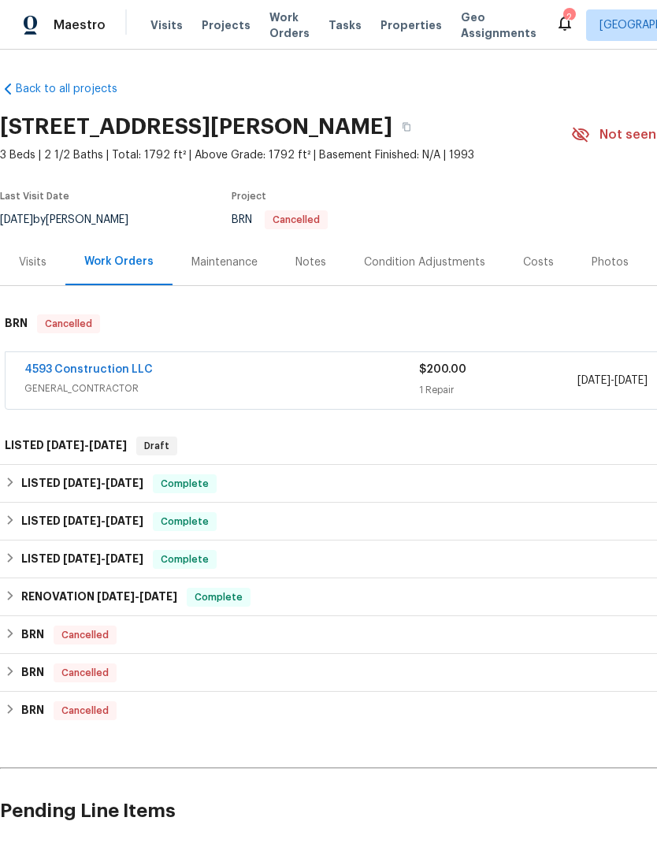
scroll to position [0, 0]
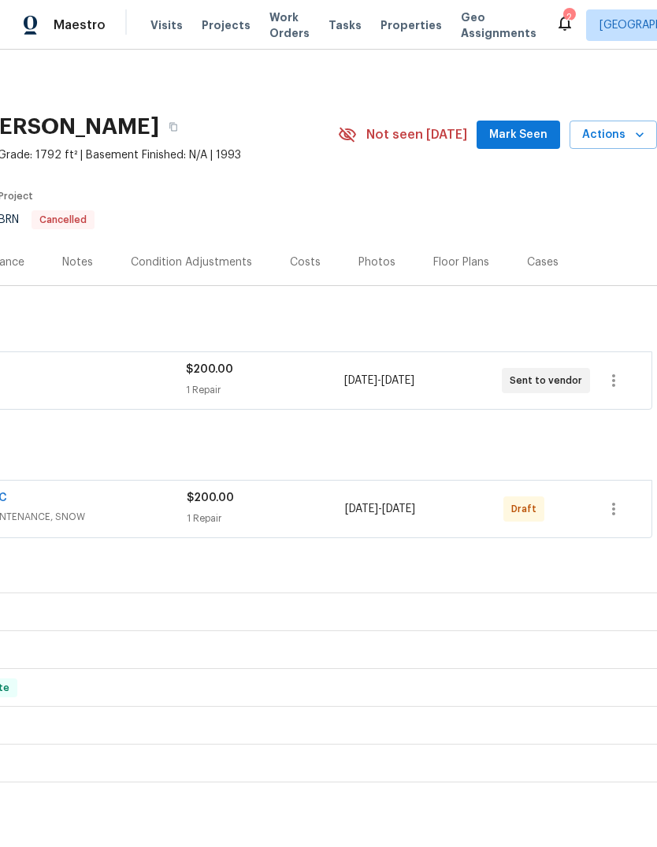
scroll to position [0, 233]
click at [617, 510] on icon "button" at bounding box center [613, 509] width 19 height 19
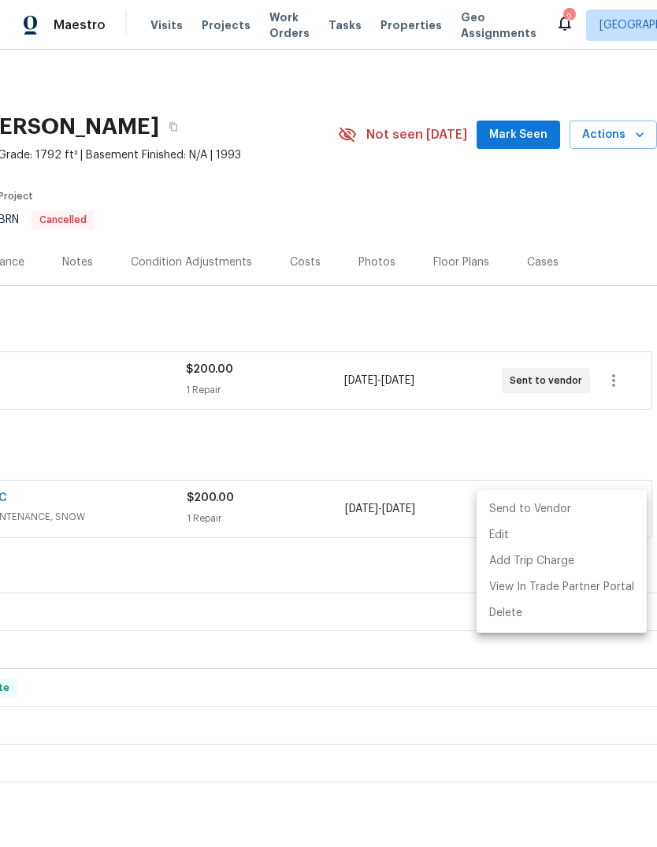
click at [532, 504] on li "Send to Vendor" at bounding box center [562, 509] width 170 height 26
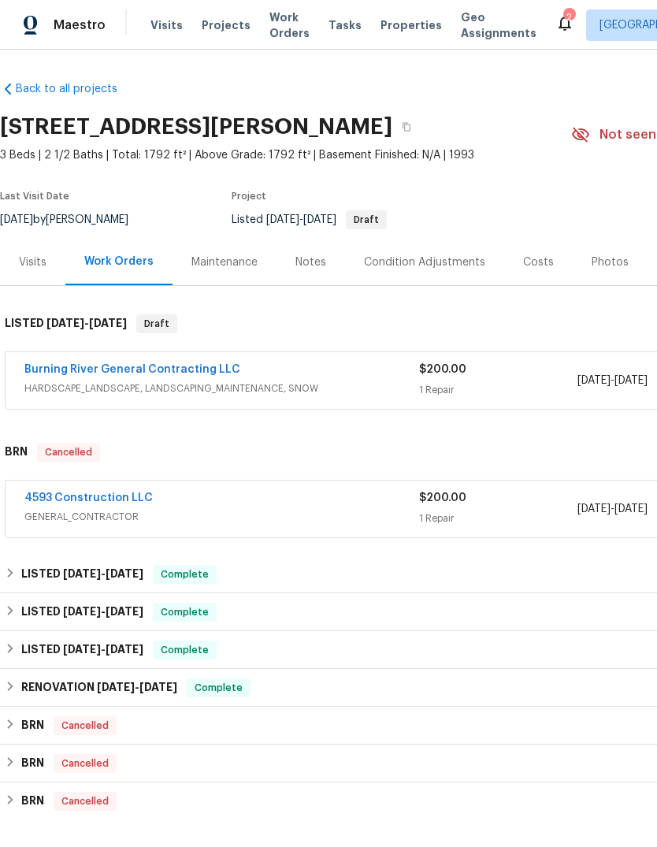
scroll to position [0, 0]
click at [186, 366] on link "Burning River General Contracting LLC" at bounding box center [132, 369] width 216 height 11
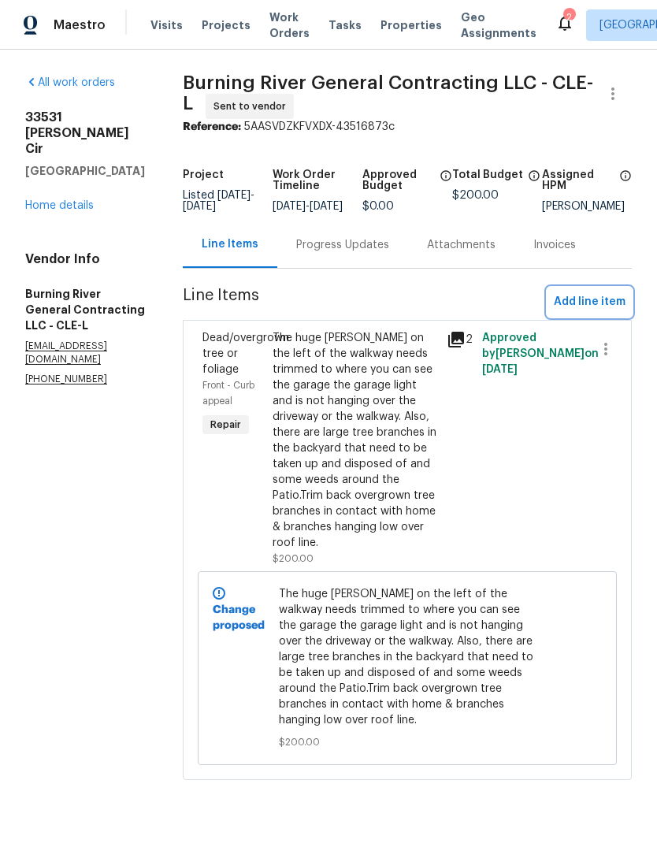
click at [598, 312] on span "Add line item" at bounding box center [590, 302] width 72 height 20
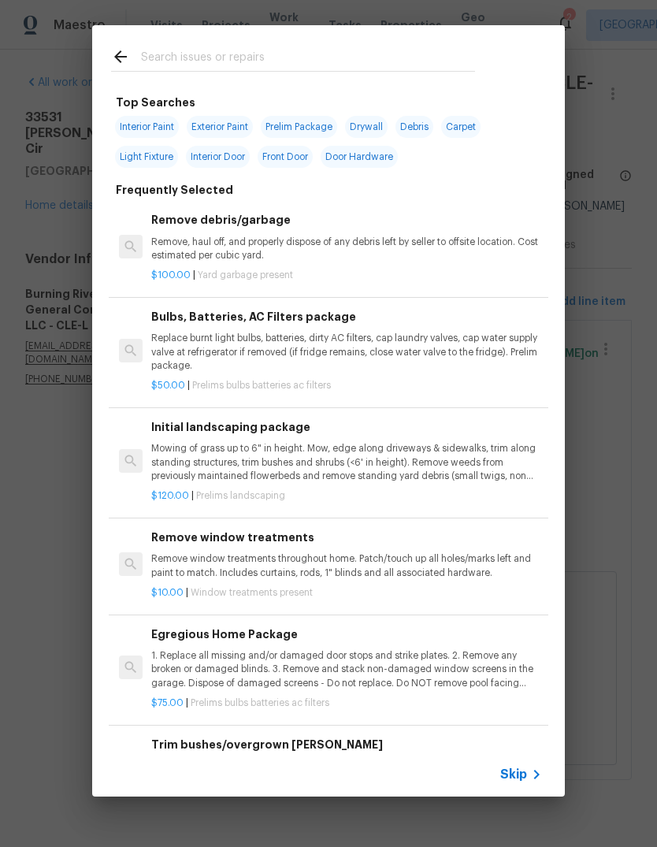
click at [269, 60] on input "text" at bounding box center [308, 59] width 334 height 24
type input "Filter"
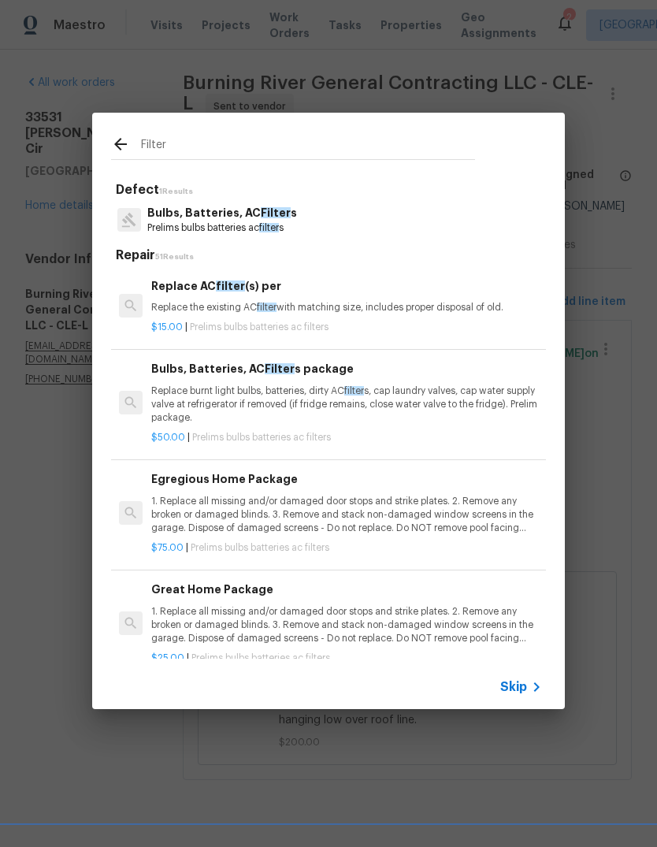
click at [385, 319] on div "$15.00 | Prelims bulbs batteries ac filters" at bounding box center [346, 324] width 391 height 20
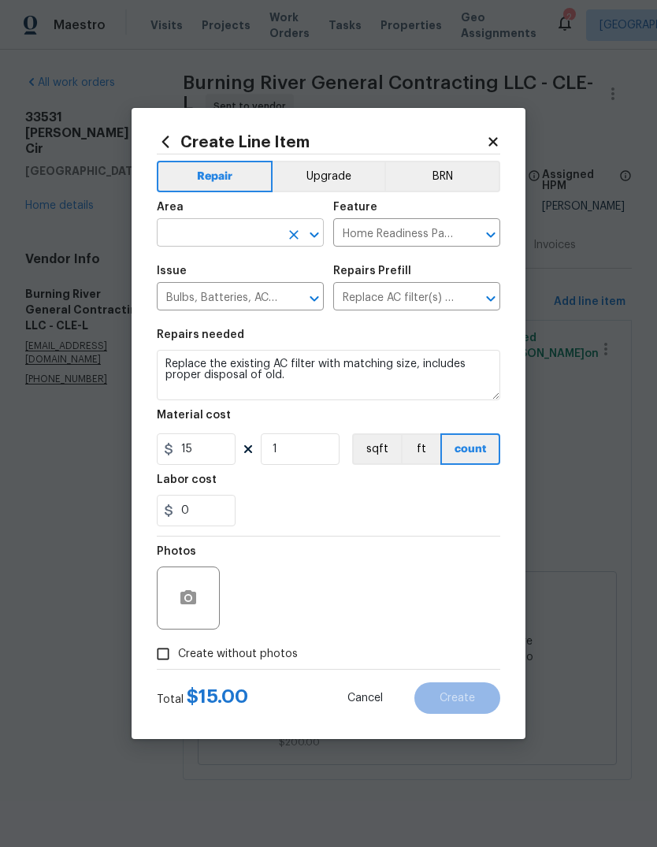
click at [232, 232] on input "text" at bounding box center [218, 234] width 123 height 24
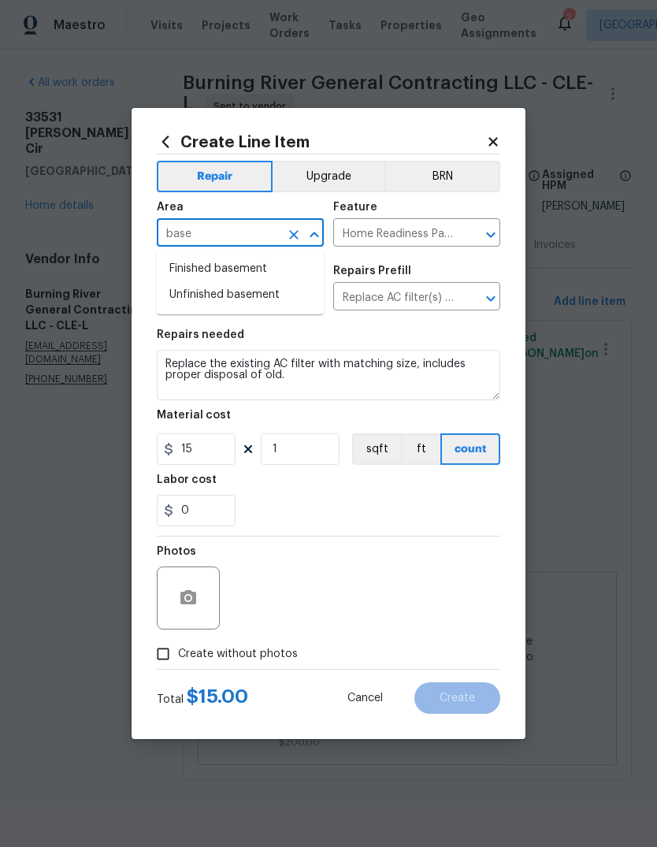
click at [265, 268] on li "Finished basement" at bounding box center [240, 269] width 167 height 26
type input "Finished basement"
click at [298, 452] on input "1" at bounding box center [300, 449] width 79 height 32
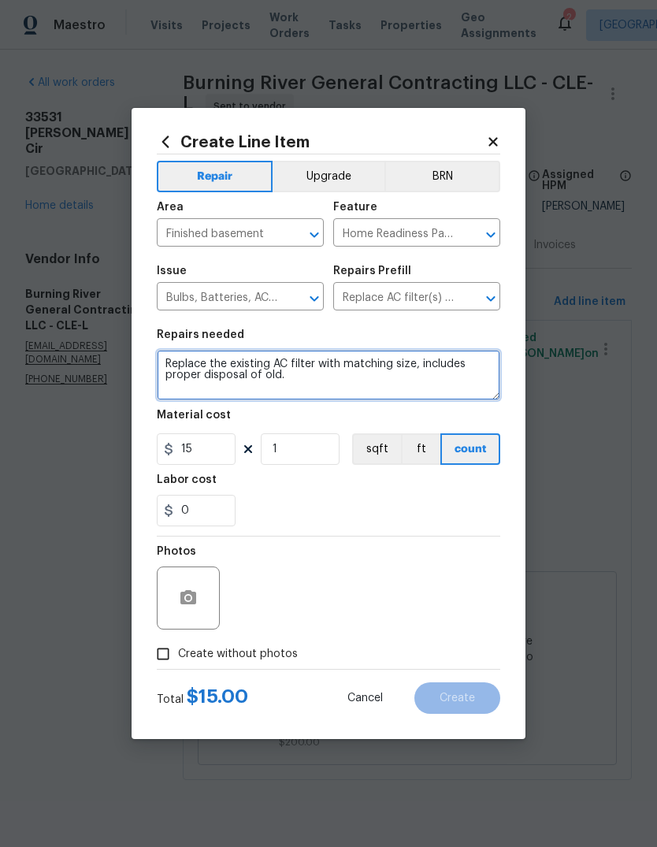
click at [160, 361] on textarea "Replace the existing AC filter with matching size, includes proper disposal of …" at bounding box center [329, 375] width 344 height 50
type textarea "Change the entryway lightbulbs in the two lightsReplace the existing AC filter …"
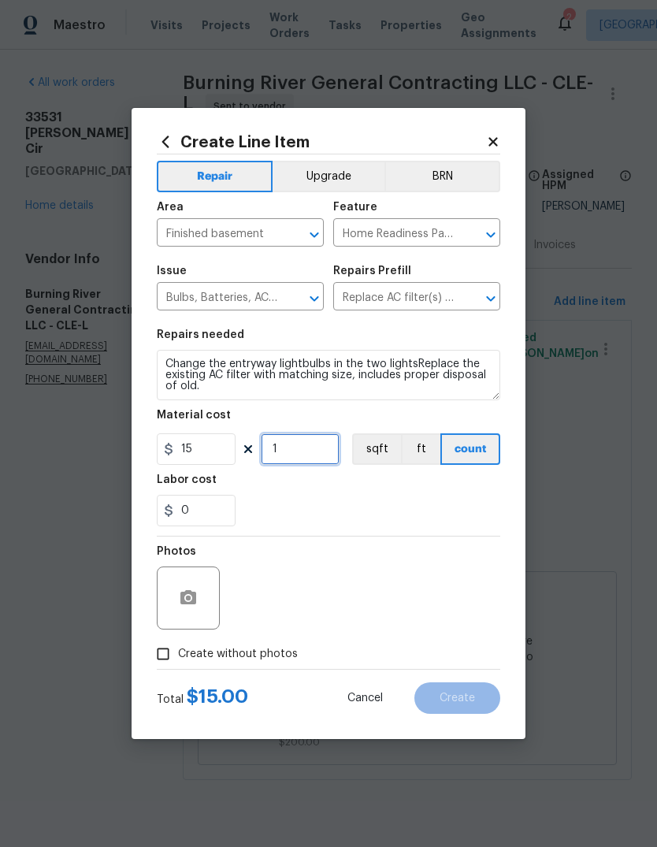
click at [292, 465] on input "1" at bounding box center [300, 449] width 79 height 32
type input "3"
click at [391, 485] on div "Labor cost" at bounding box center [329, 484] width 344 height 20
click at [166, 656] on input "Create without photos" at bounding box center [163, 654] width 30 height 30
checkbox input "true"
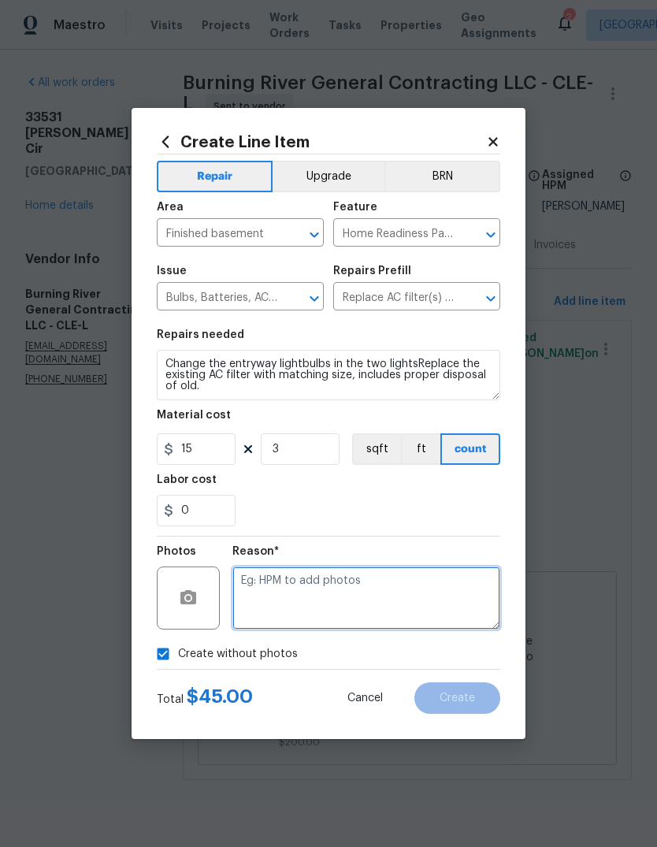
click at [299, 603] on textarea at bounding box center [366, 598] width 268 height 63
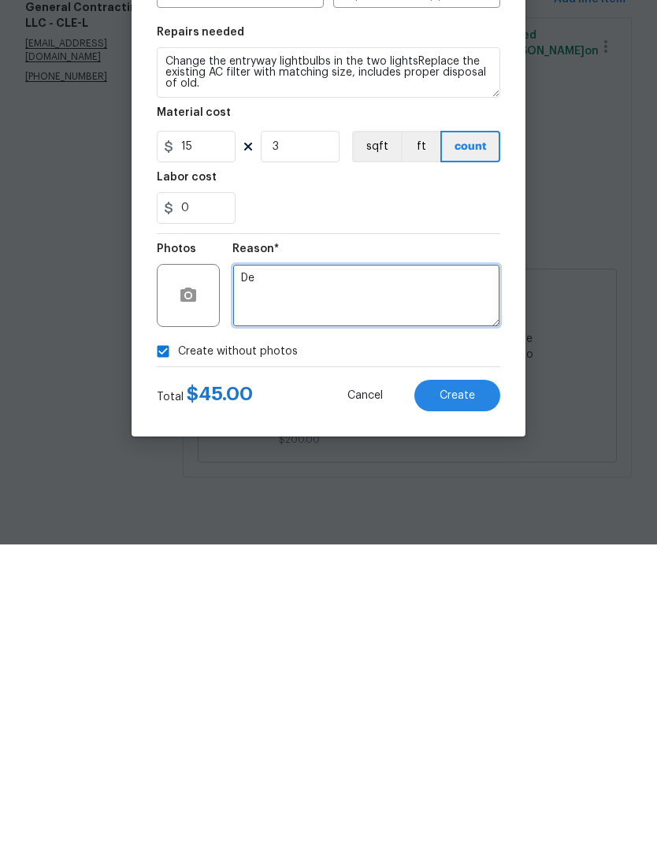
type textarea "D"
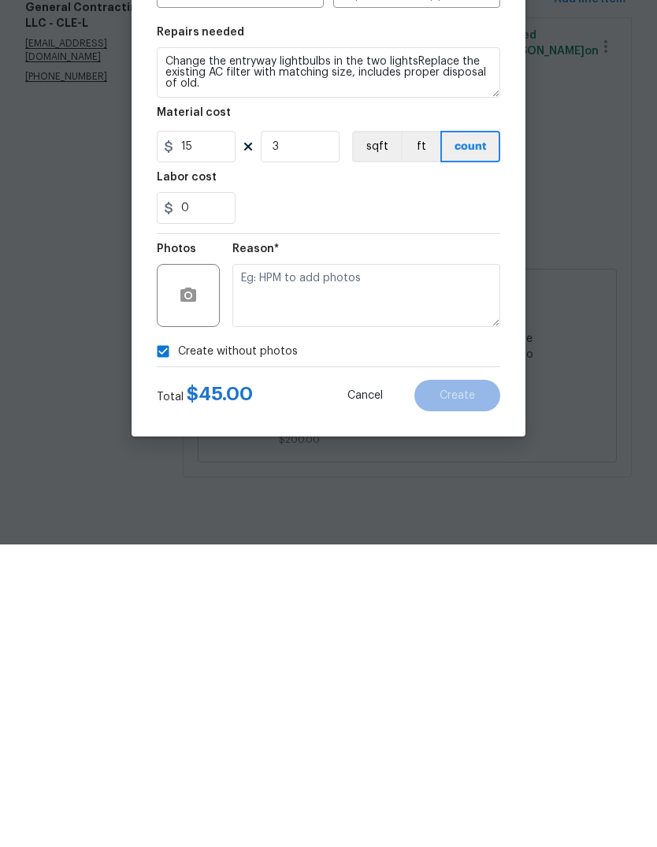
click at [166, 639] on input "Create without photos" at bounding box center [163, 654] width 30 height 30
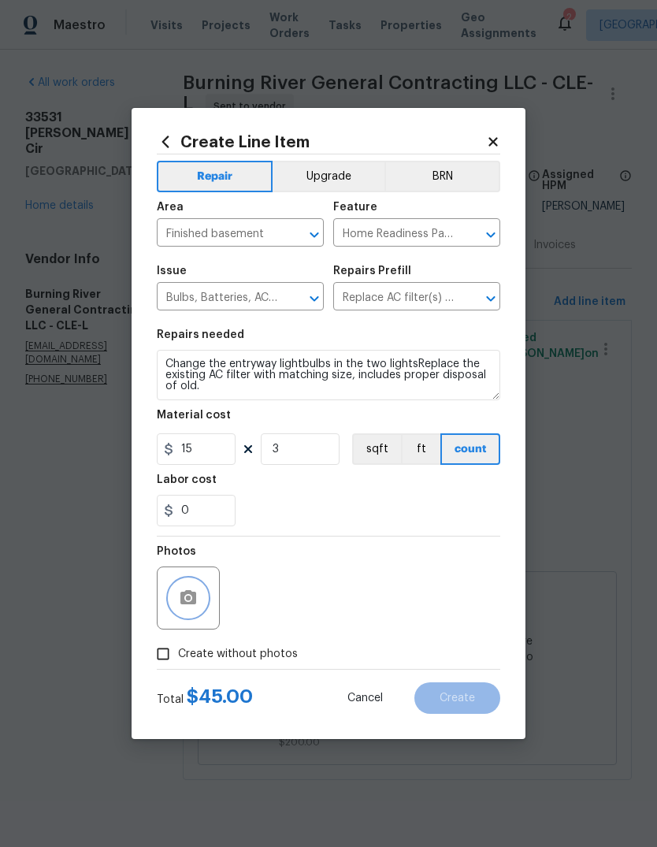
click at [199, 612] on button "button" at bounding box center [188, 598] width 38 height 38
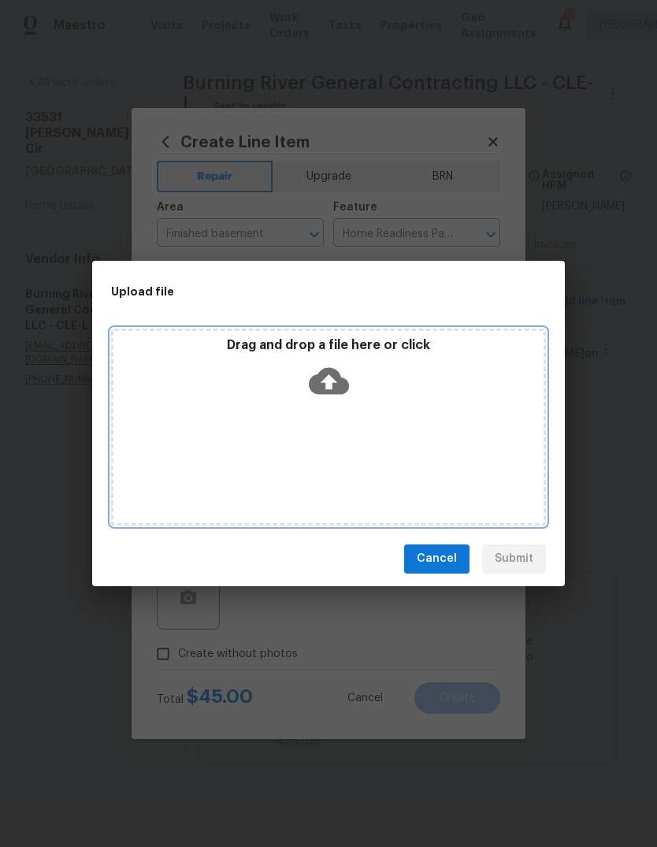
click at [336, 376] on icon at bounding box center [329, 380] width 40 height 27
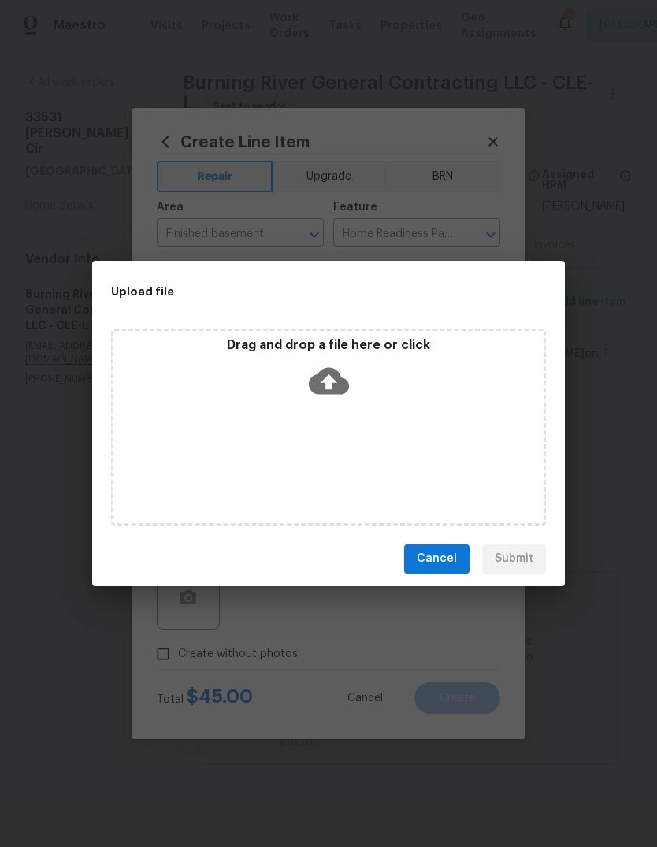
click at [436, 562] on span "Cancel" at bounding box center [437, 559] width 40 height 20
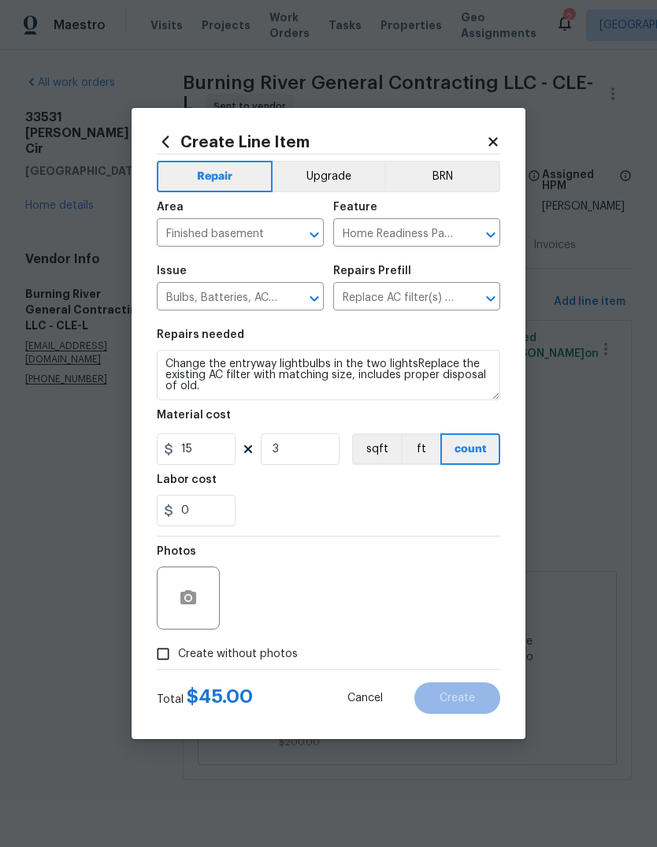
click at [168, 657] on input "Create without photos" at bounding box center [163, 654] width 30 height 30
checkbox input "true"
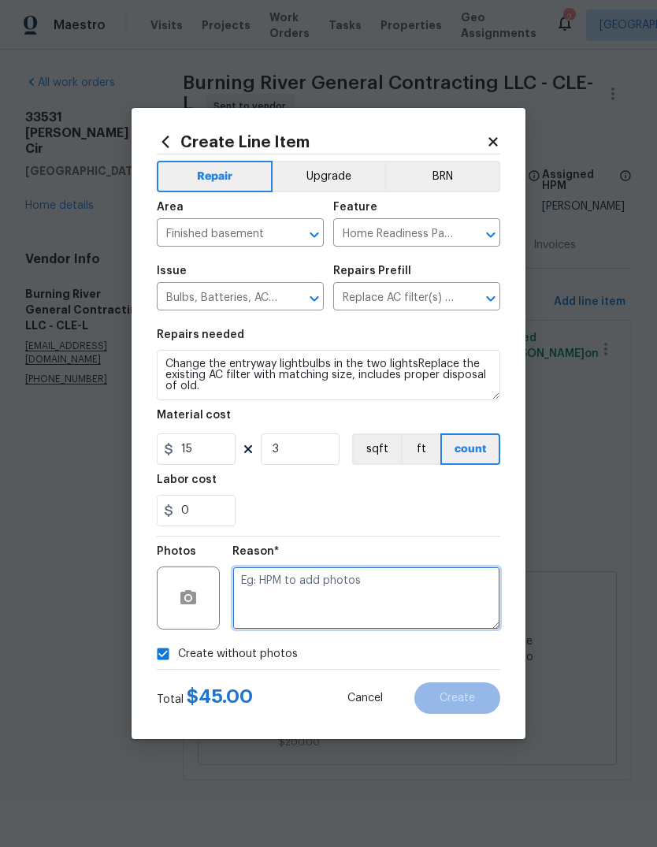
click at [350, 589] on textarea at bounding box center [366, 598] width 268 height 63
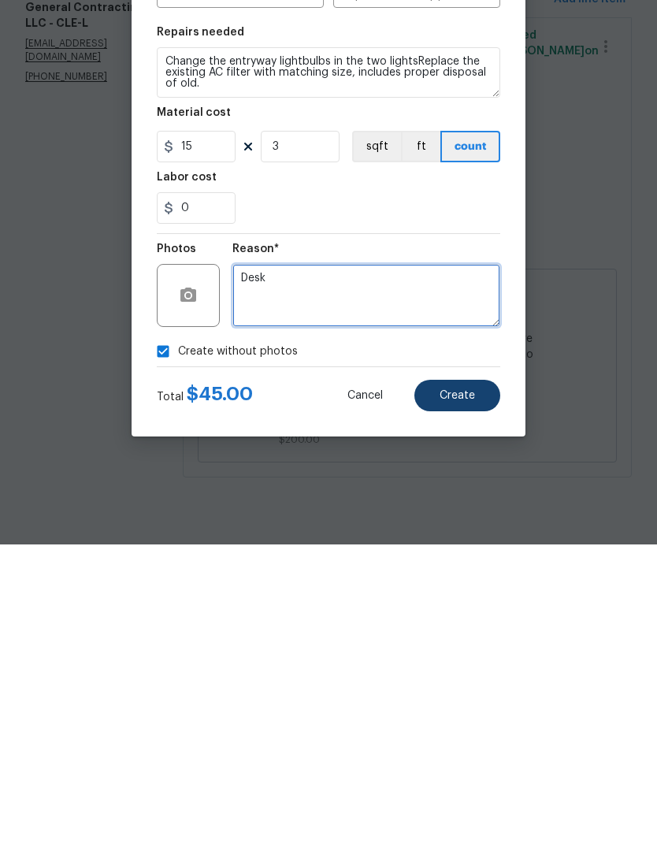
type textarea "Desk"
click at [459, 693] on span "Create" at bounding box center [457, 699] width 35 height 12
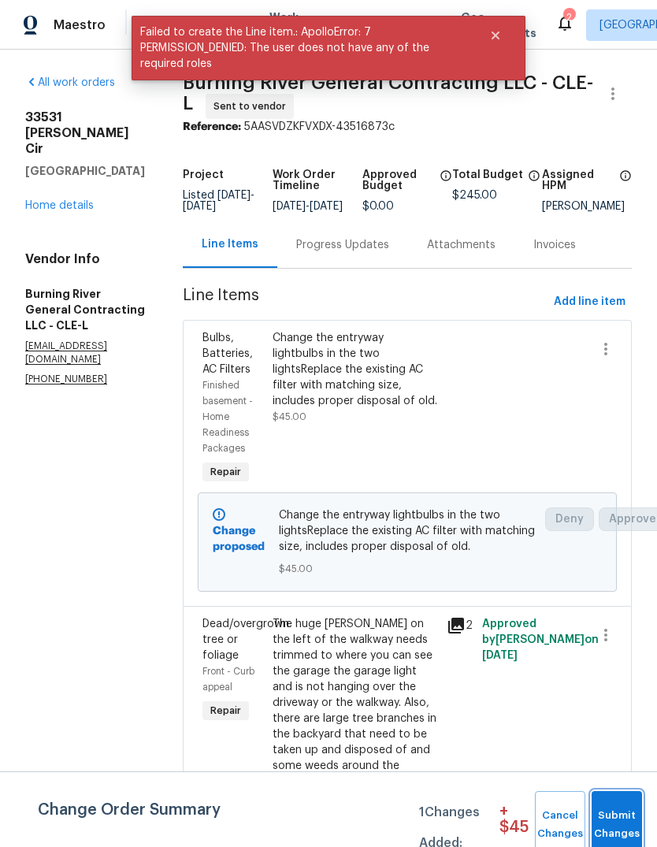
click at [619, 821] on span "Submit Changes" at bounding box center [617, 825] width 35 height 36
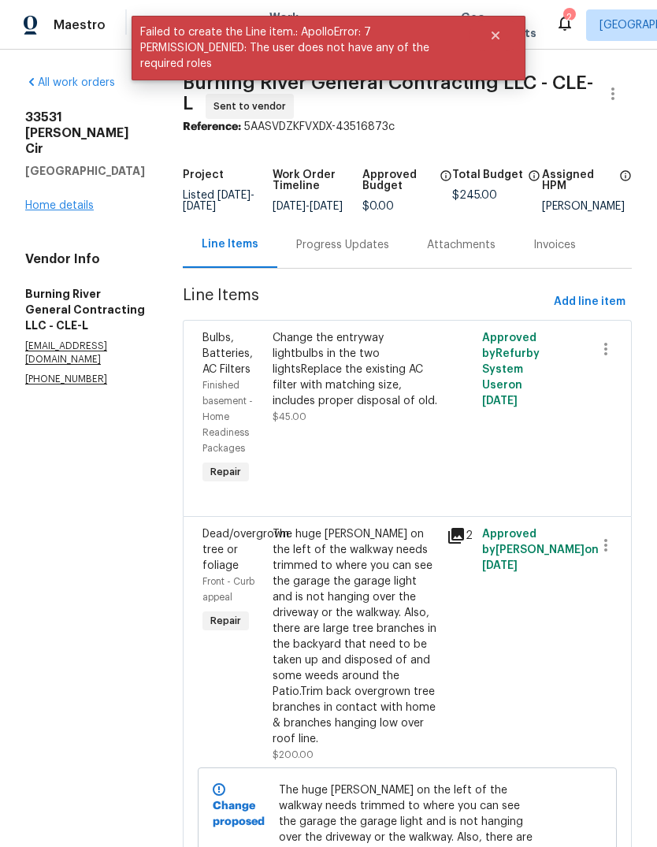
click at [71, 200] on link "Home details" at bounding box center [59, 205] width 69 height 11
